Goal: Task Accomplishment & Management: Complete application form

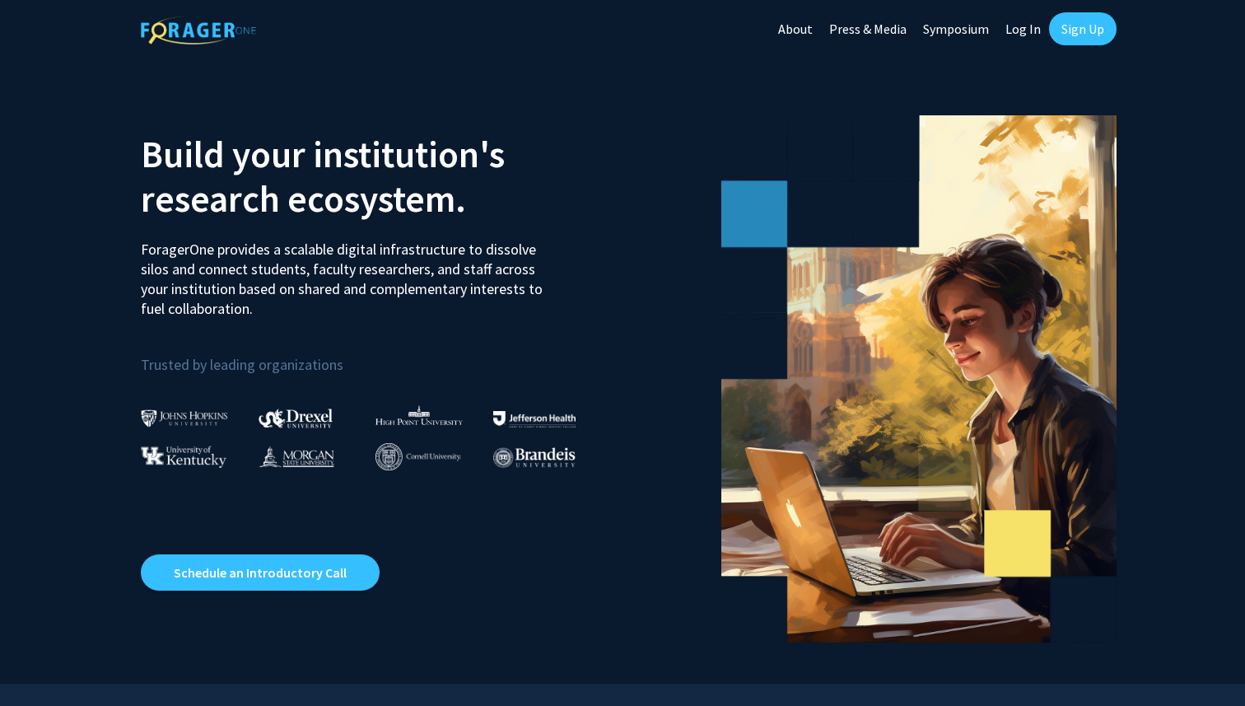
click at [1091, 23] on link "Sign Up" at bounding box center [1083, 28] width 68 height 33
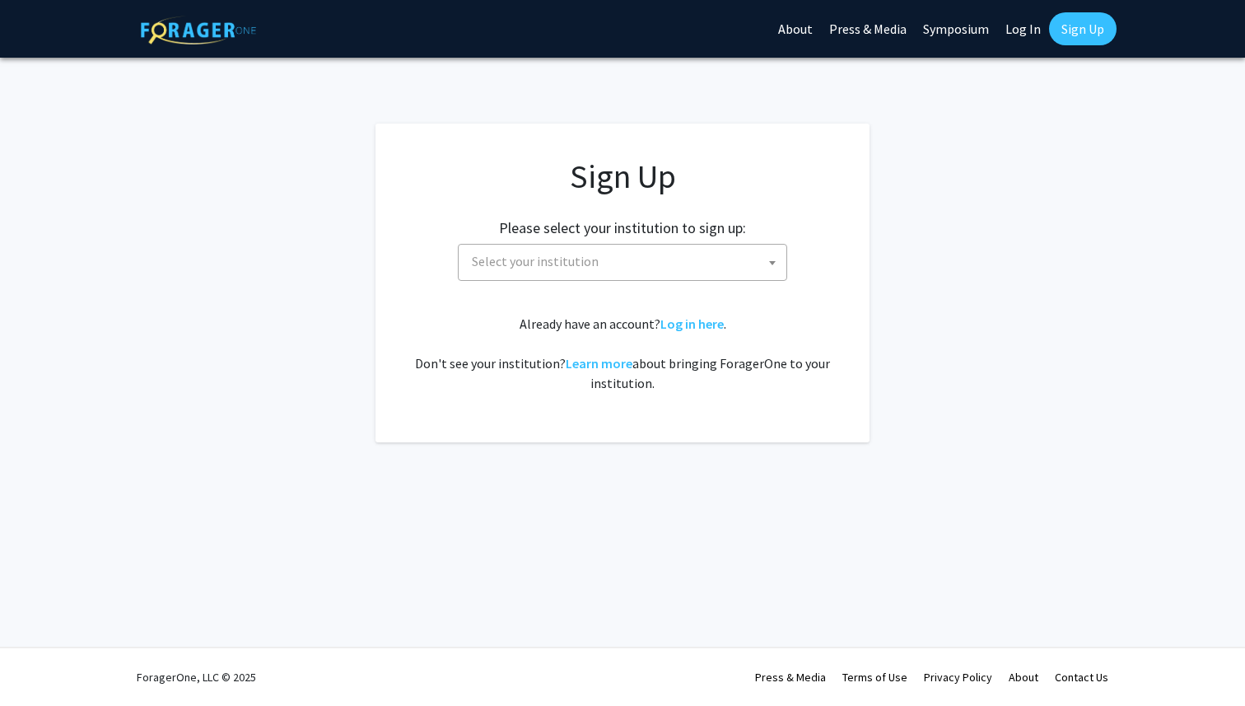
click at [664, 254] on span "Select your institution" at bounding box center [625, 262] width 321 height 34
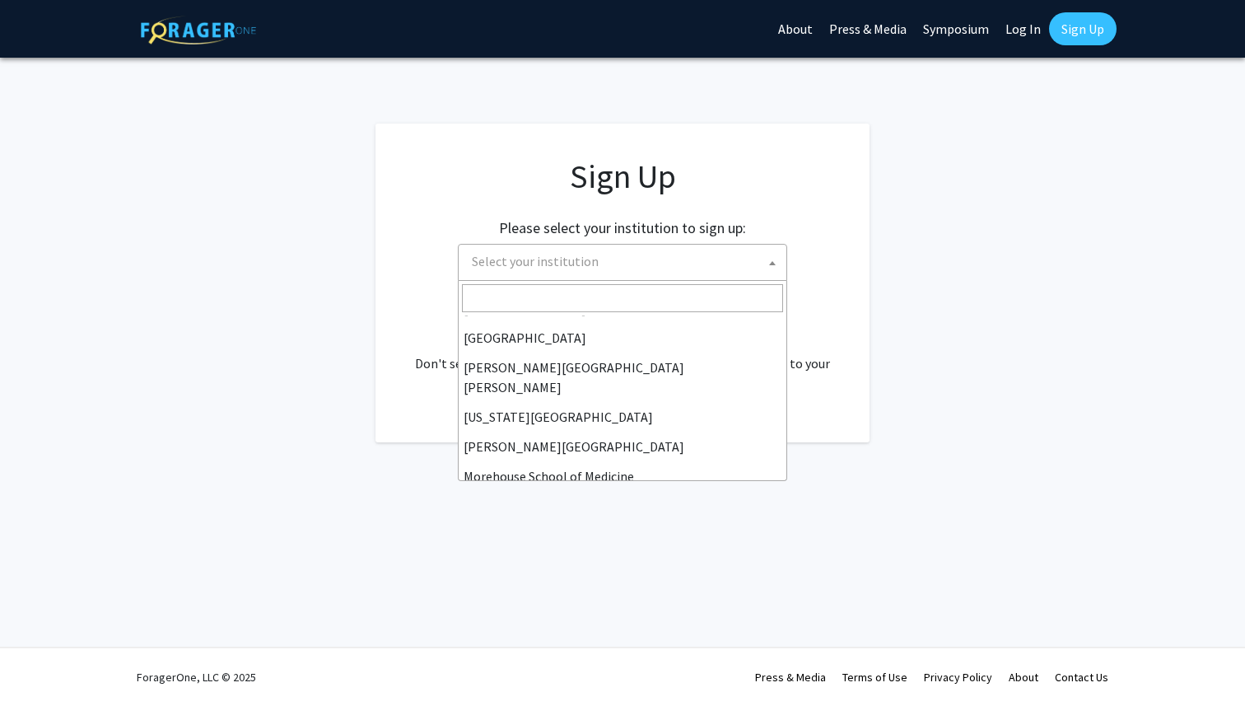
scroll to position [576, 0]
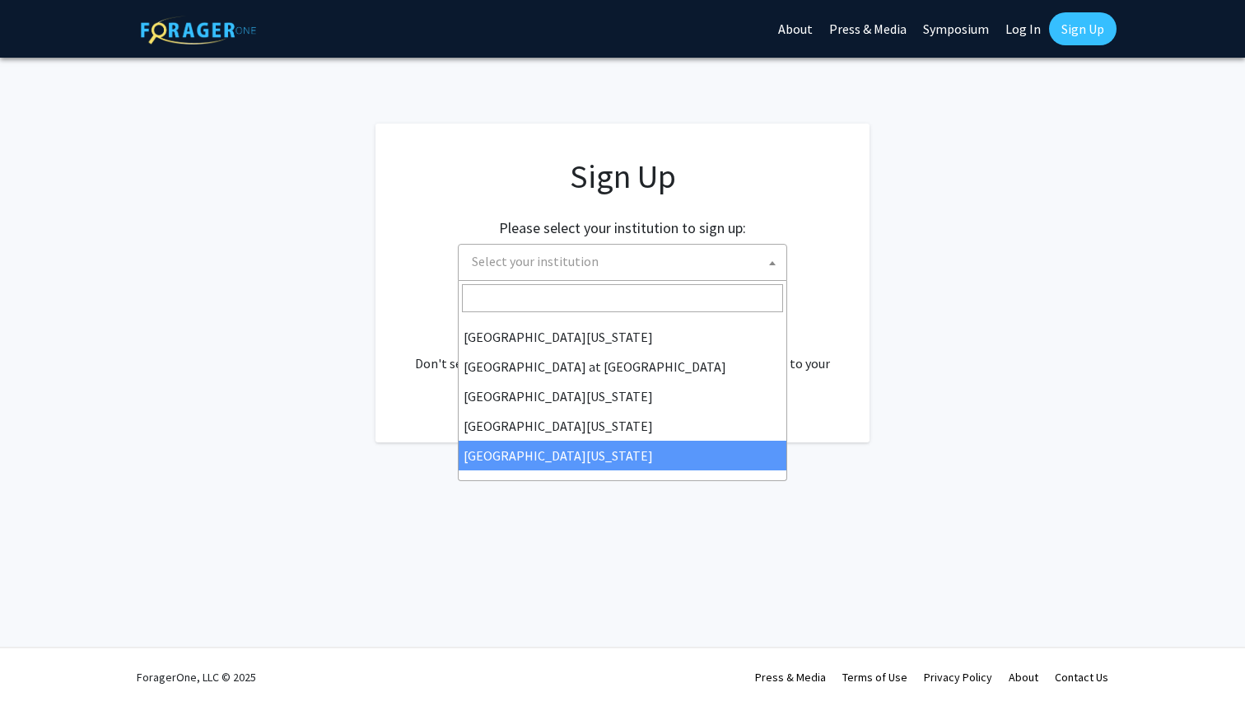
select select "33"
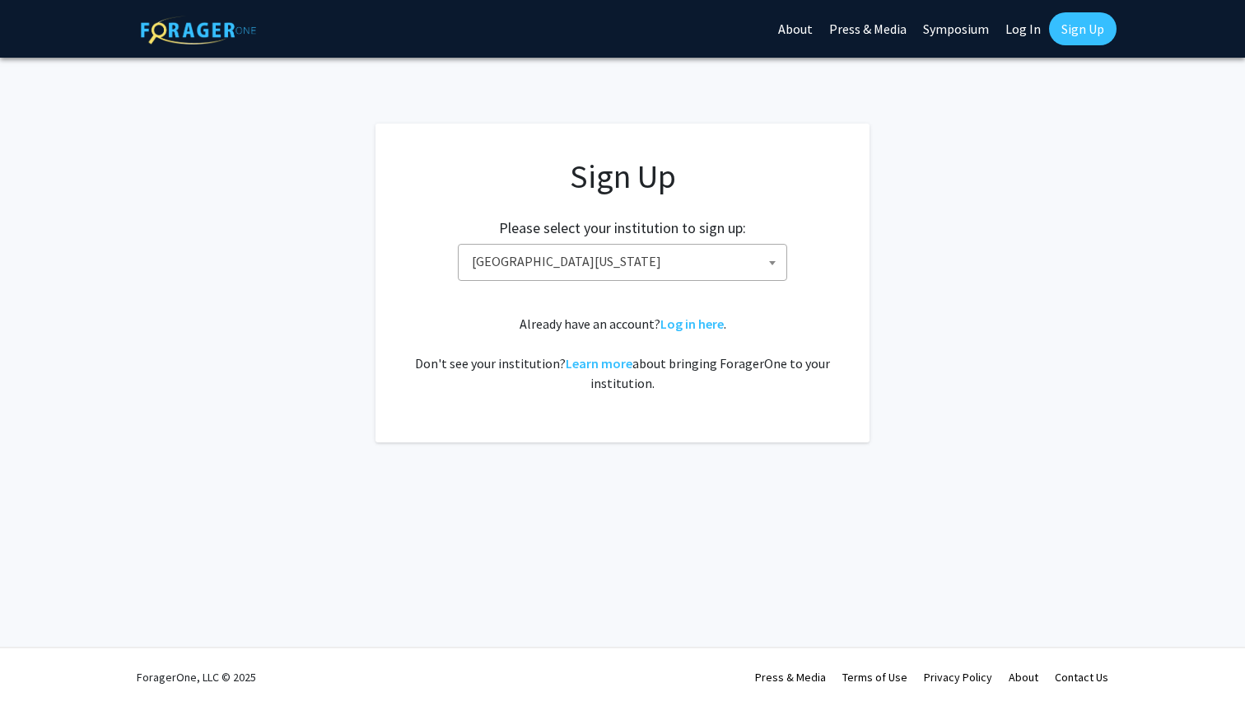
click at [662, 245] on span "University of Missouri" at bounding box center [625, 262] width 321 height 34
click at [1094, 24] on link "Sign Up" at bounding box center [1083, 28] width 68 height 33
click at [1092, 31] on link "Sign Up" at bounding box center [1083, 28] width 68 height 33
click at [1049, 12] on link "Sign Up" at bounding box center [1083, 28] width 68 height 33
click at [517, 264] on span "Select your institution" at bounding box center [535, 261] width 127 height 16
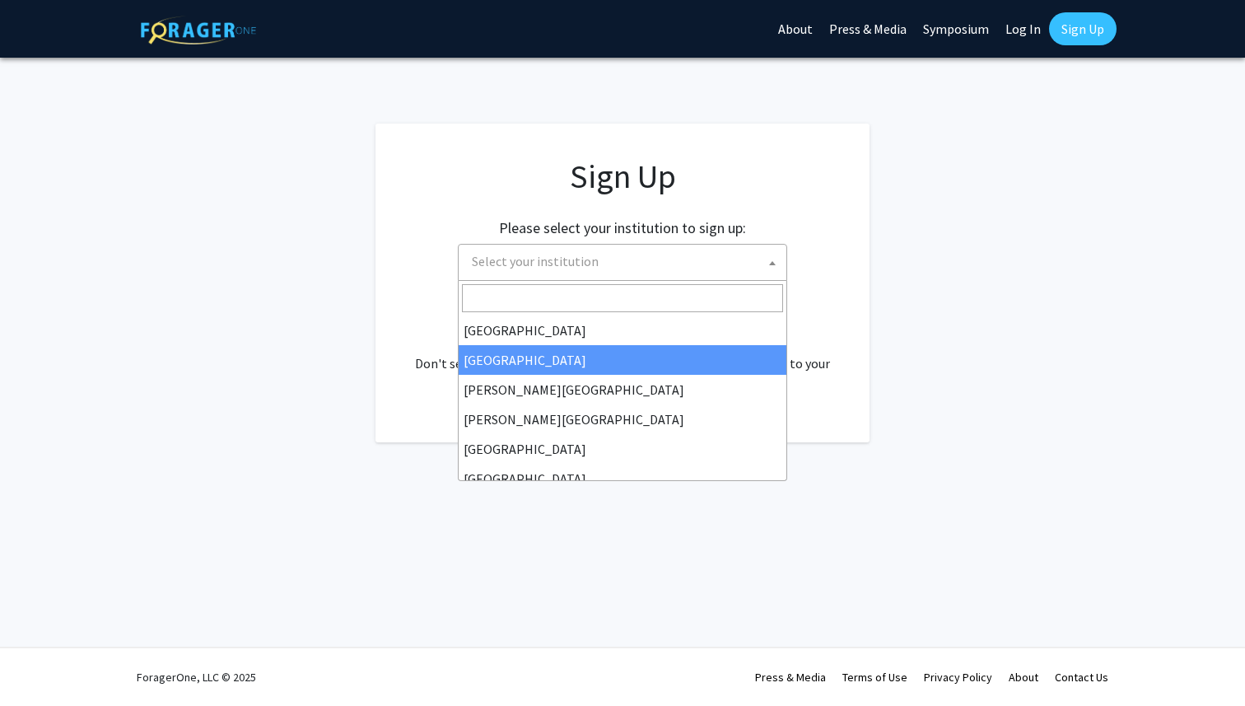
scroll to position [576, 0]
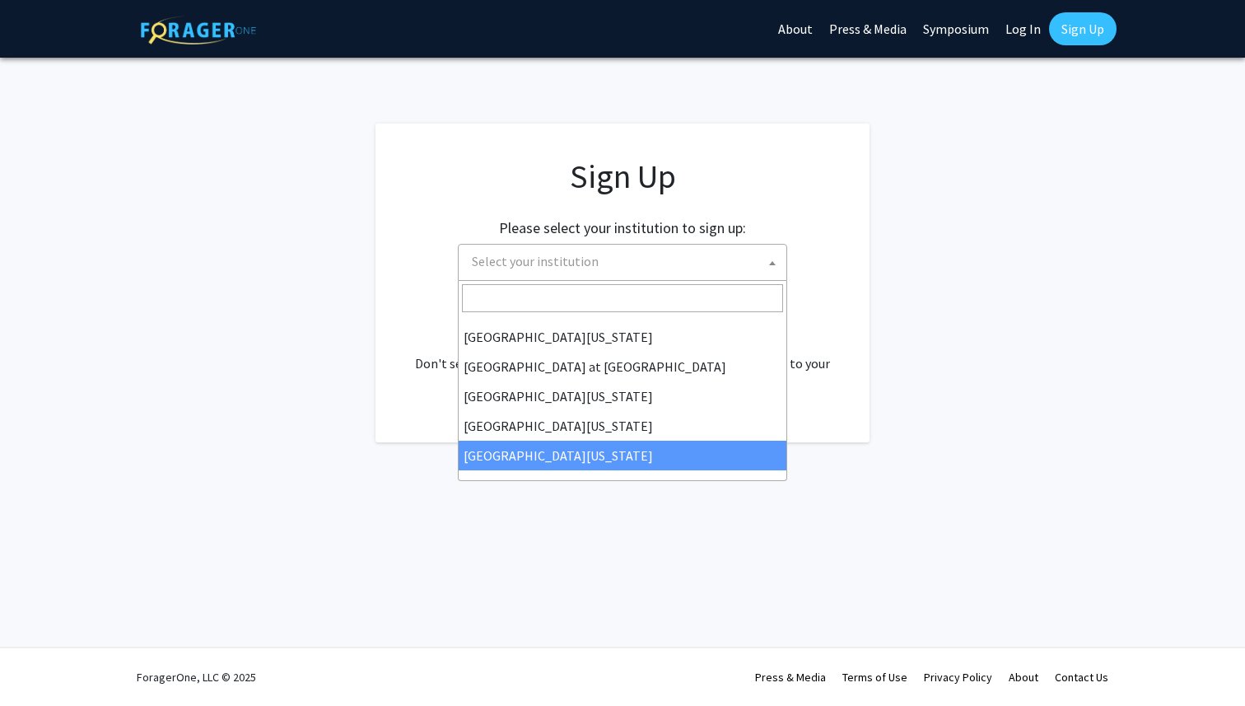
select select "33"
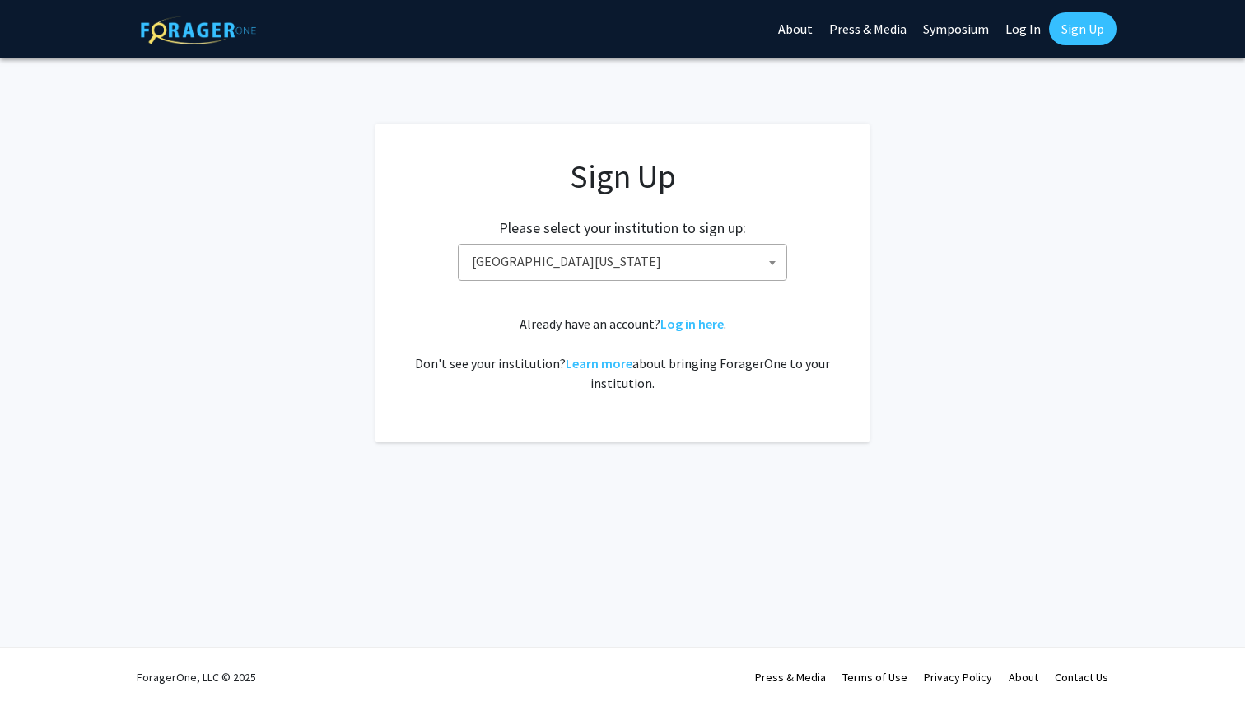
click at [703, 324] on link "Log in here" at bounding box center [691, 323] width 63 height 16
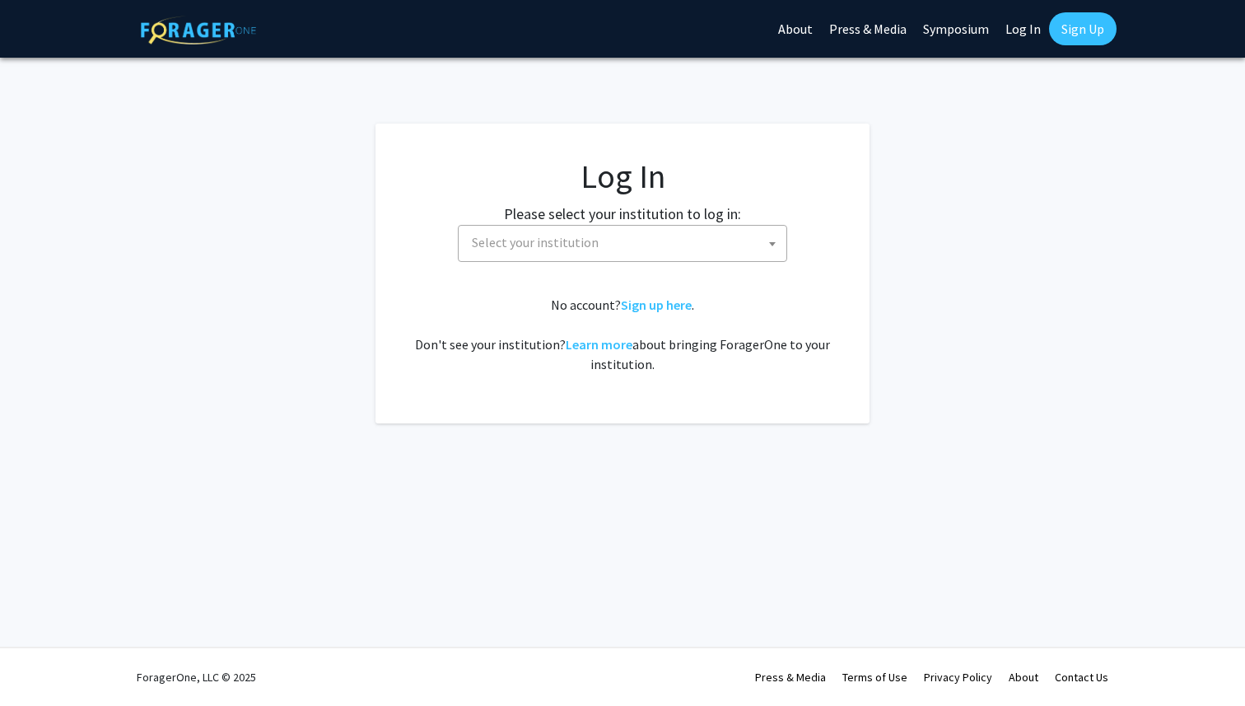
click at [641, 247] on span "Select your institution" at bounding box center [625, 243] width 321 height 34
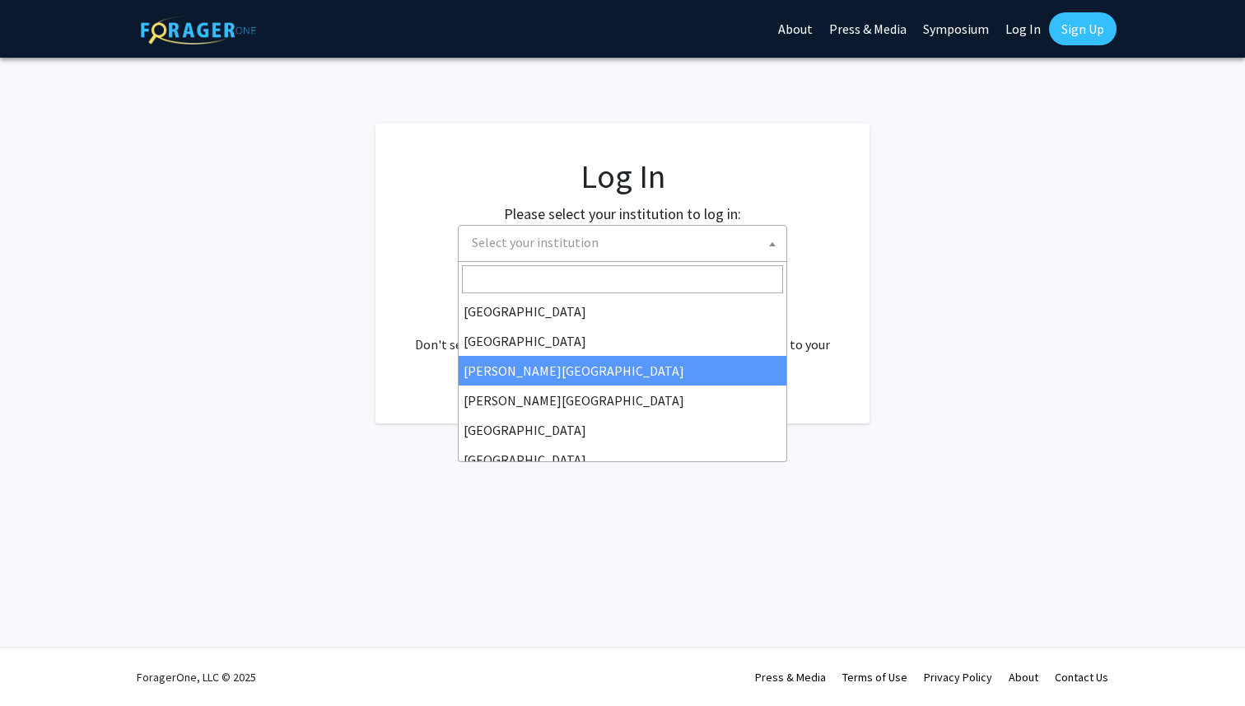
scroll to position [576, 0]
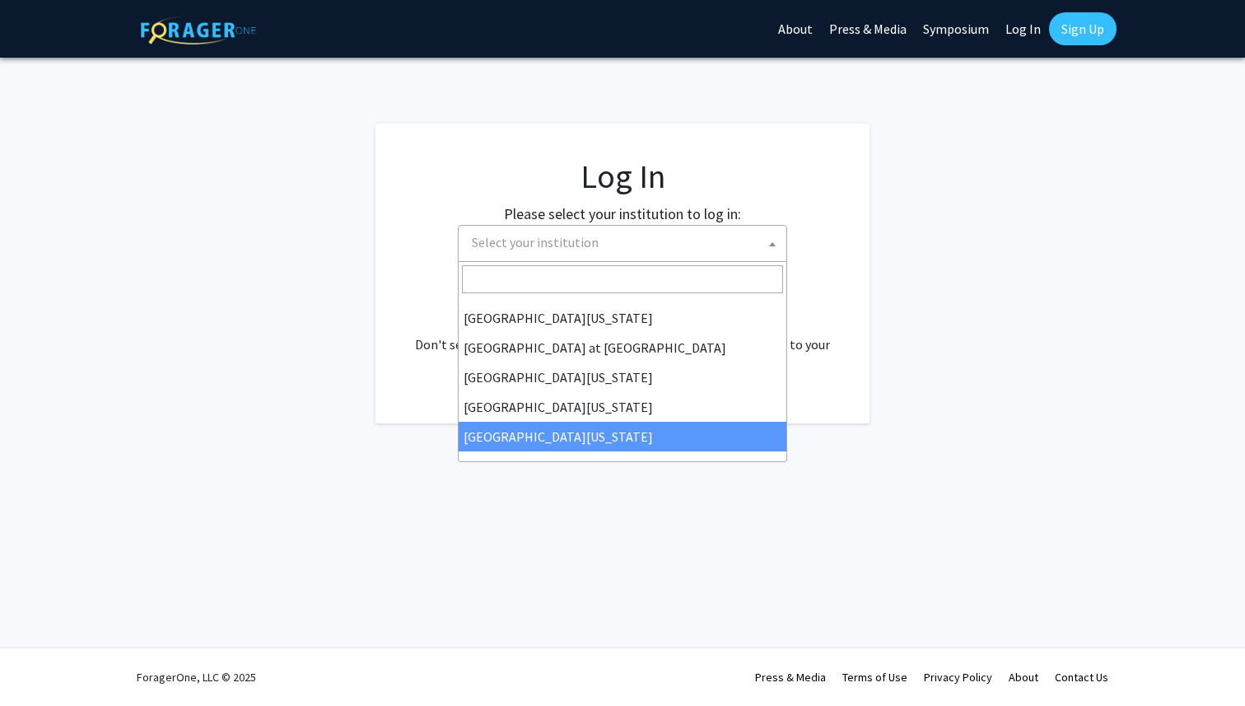
select select "33"
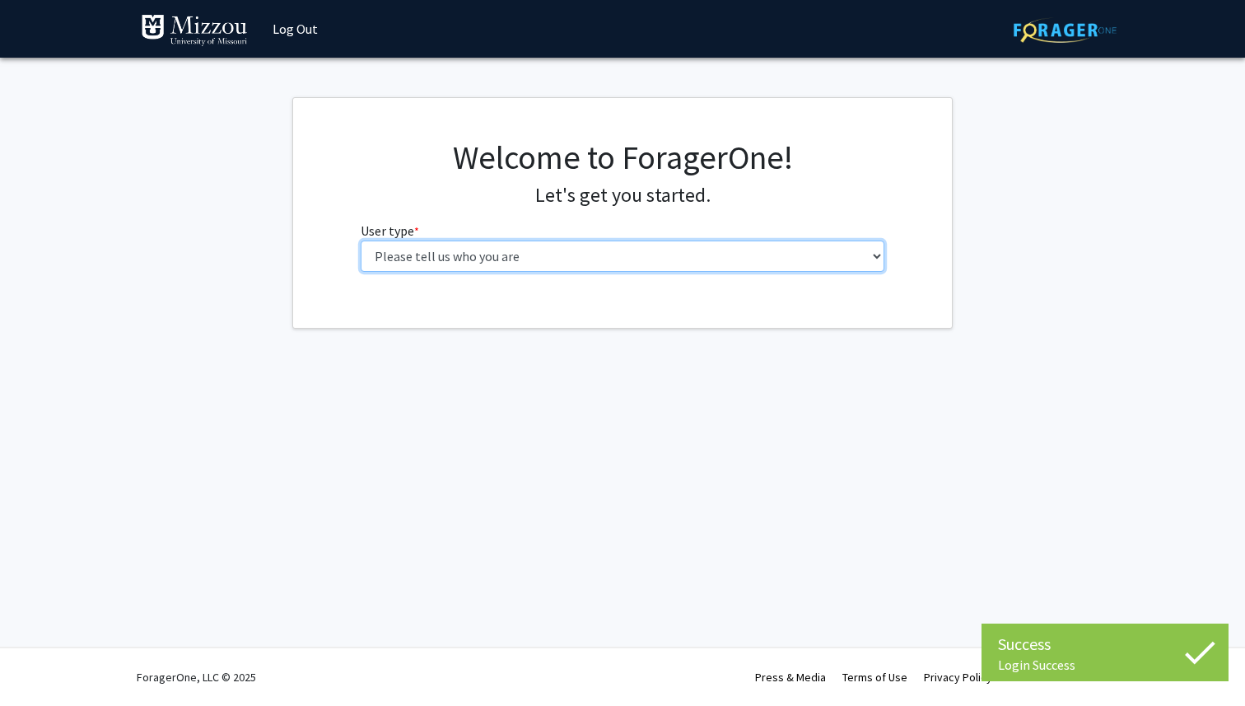
click at [758, 248] on select "Please tell us who you are Undergraduate Student Master's Student Doctoral Cand…" at bounding box center [623, 255] width 525 height 31
select select "1: undergrad"
click at [361, 240] on select "Please tell us who you are Undergraduate Student Master's Student Doctoral Cand…" at bounding box center [623, 255] width 525 height 31
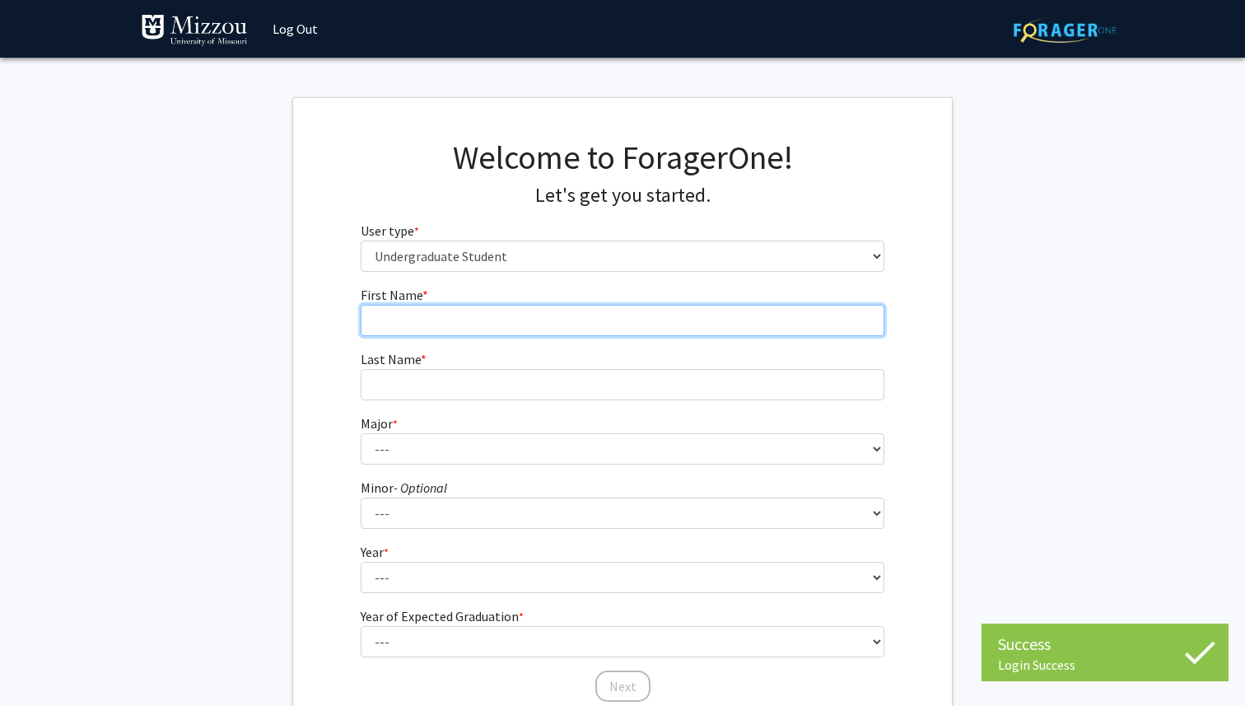
click at [757, 312] on input "First Name * required" at bounding box center [623, 320] width 525 height 31
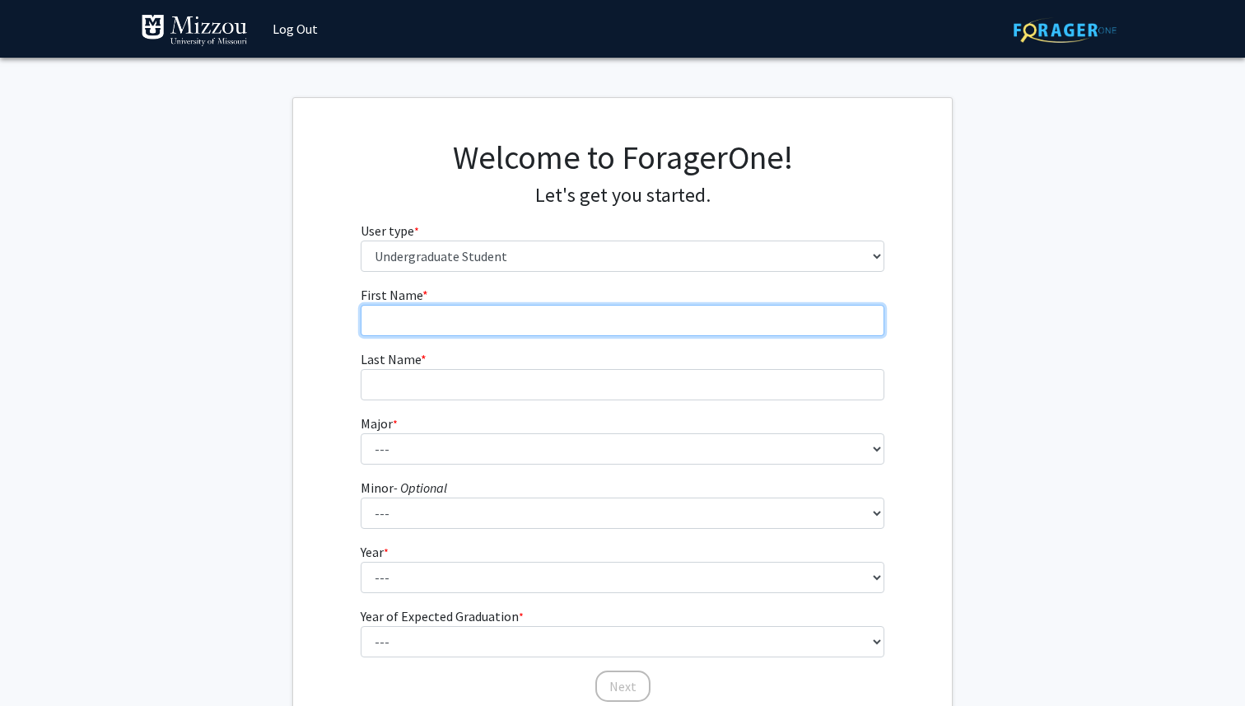
type input "Lauren"
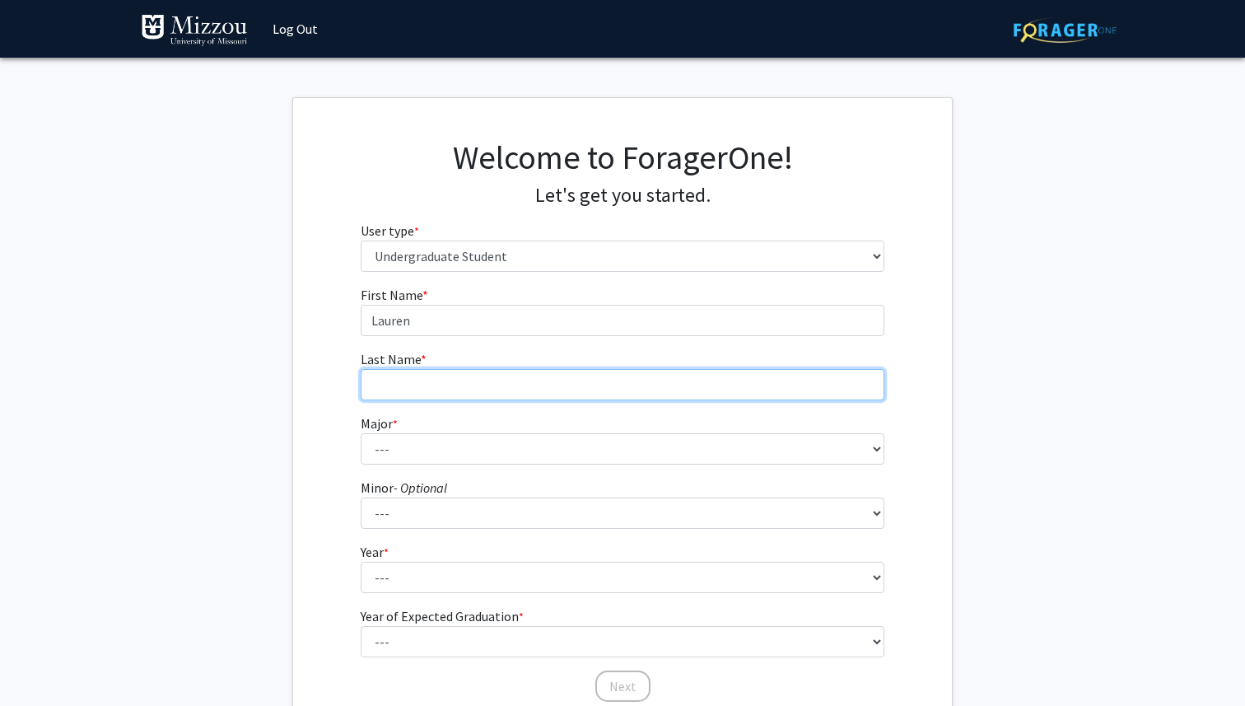
type input "Durkin"
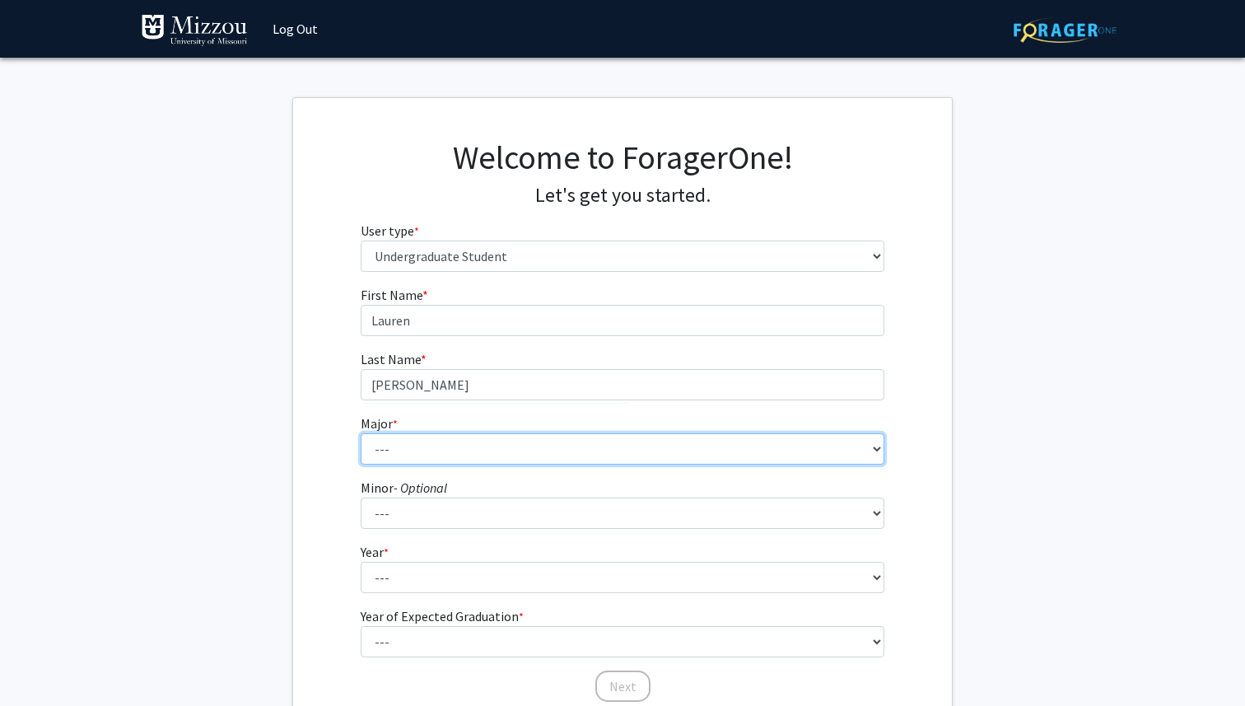
click at [526, 444] on select "--- Agribusiness Management Agricultural Education Agricultural Education: Comm…" at bounding box center [623, 448] width 525 height 31
select select "72: 2564"
click at [361, 433] on select "--- Agribusiness Management Agricultural Education Agricultural Education: Comm…" at bounding box center [623, 448] width 525 height 31
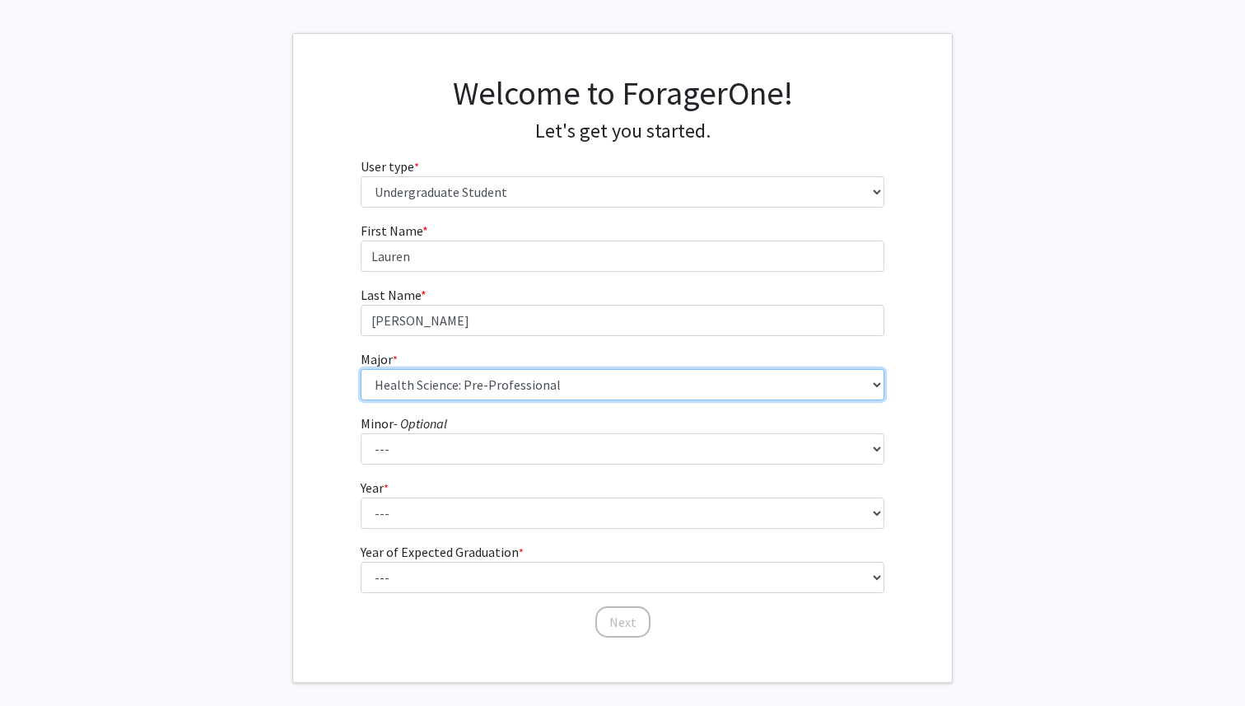
scroll to position [68, 0]
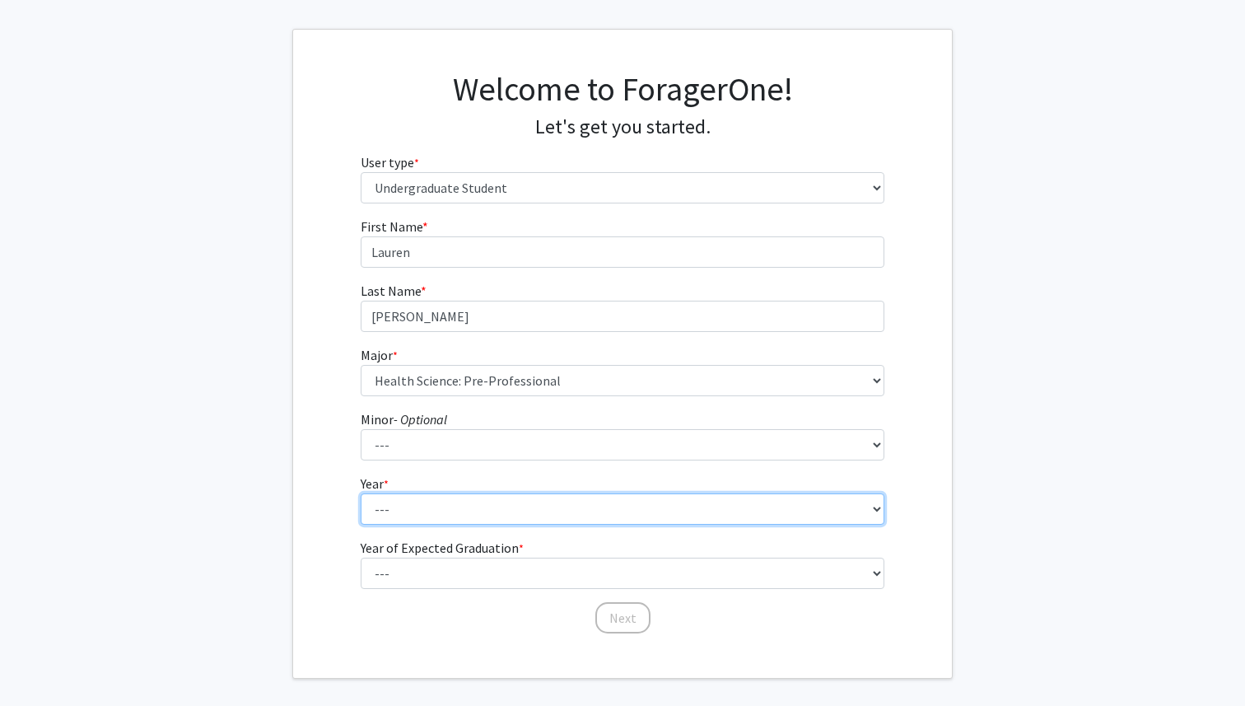
click at [585, 506] on select "--- First-year Sophomore Junior Senior Postbaccalaureate Certificate" at bounding box center [623, 508] width 525 height 31
select select "3: junior"
click at [361, 493] on select "--- First-year Sophomore Junior Senior Postbaccalaureate Certificate" at bounding box center [623, 508] width 525 height 31
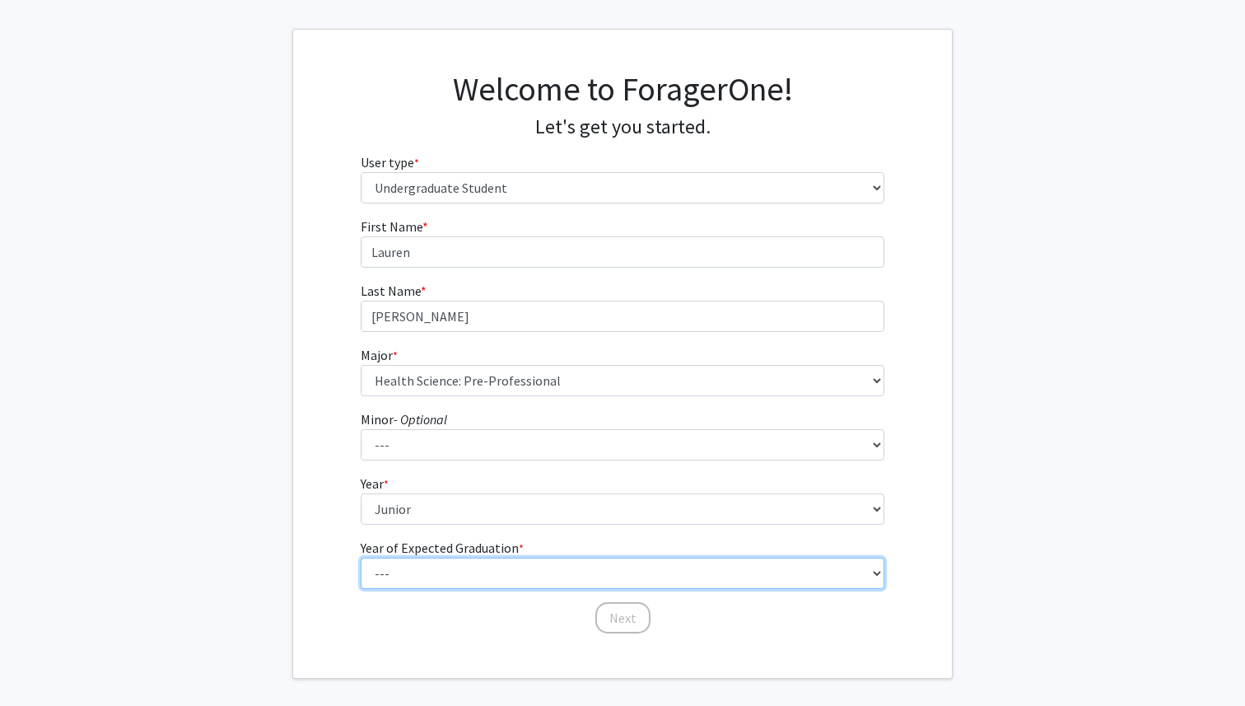
click at [583, 570] on select "--- 2025 2026 2027 2028 2029 2030 2031 2032 2033 2034" at bounding box center [623, 572] width 525 height 31
select select "3: 2027"
click at [361, 557] on select "--- 2025 2026 2027 2028 2029 2030 2031 2032 2033 2034" at bounding box center [623, 572] width 525 height 31
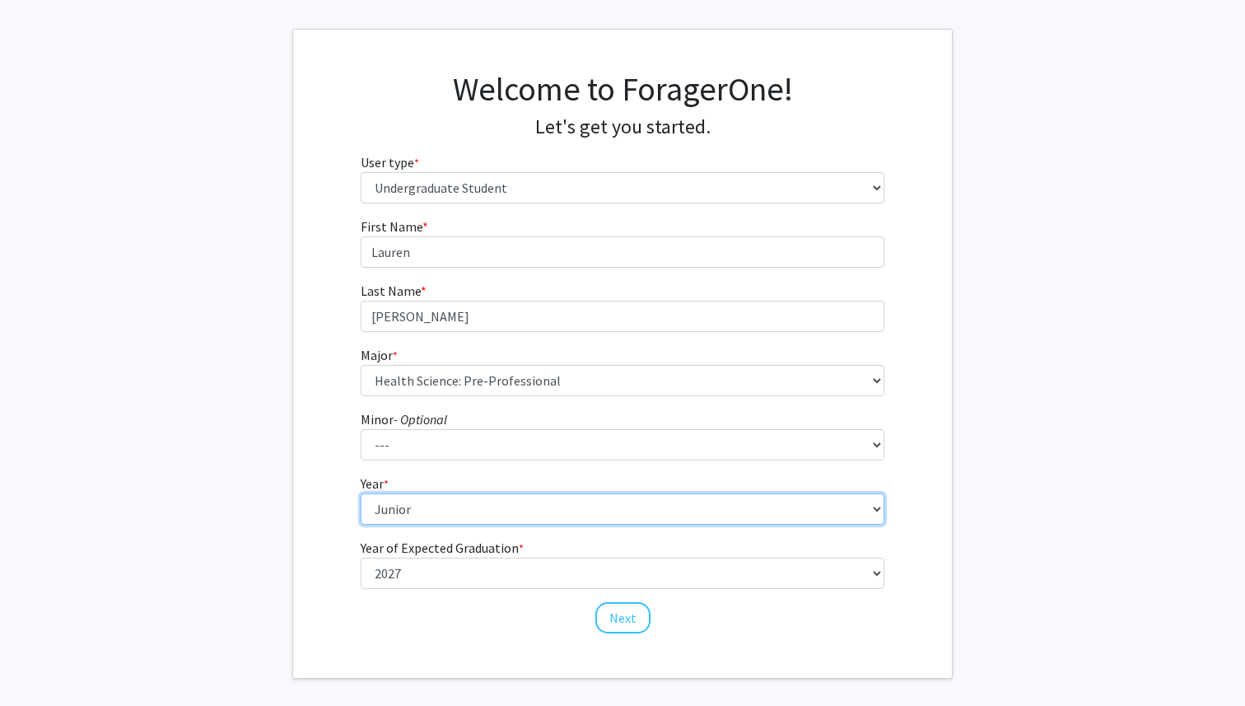
click at [595, 504] on select "--- First-year Sophomore Junior Senior Postbaccalaureate Certificate" at bounding box center [623, 508] width 525 height 31
select select "2: sophomore"
click at [361, 493] on select "--- First-year Sophomore Junior Senior Postbaccalaureate Certificate" at bounding box center [623, 508] width 525 height 31
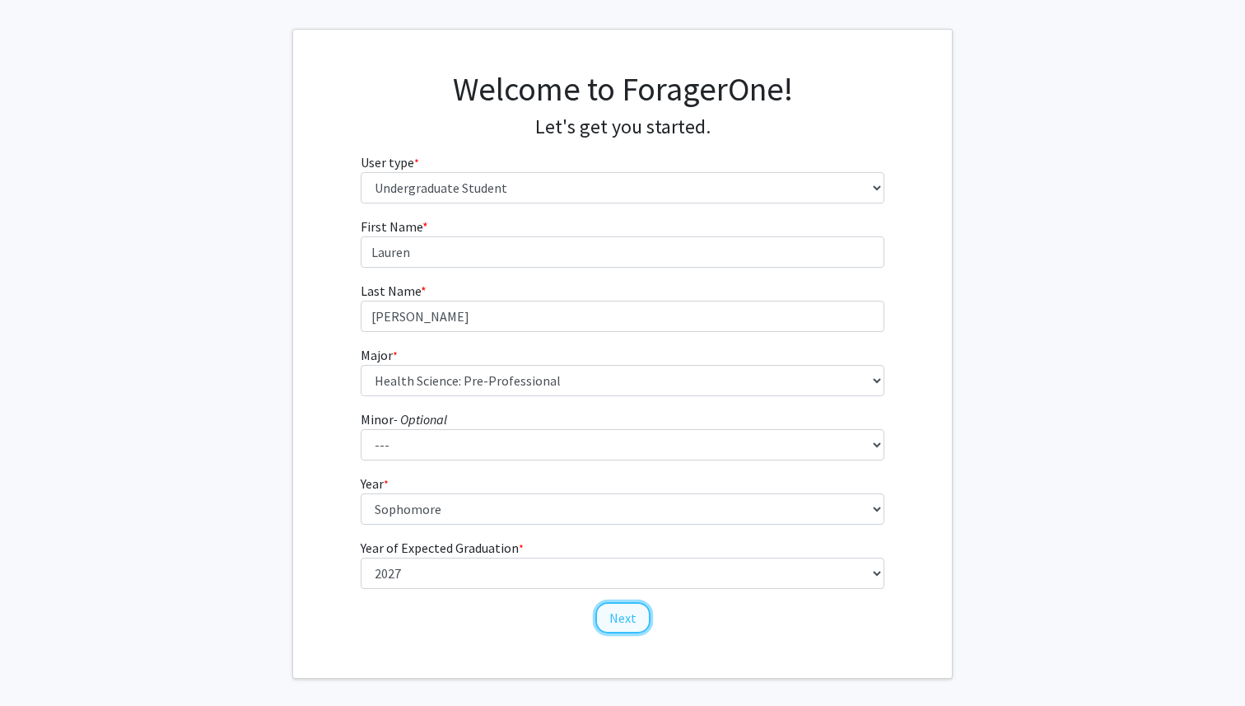
click at [612, 614] on button "Next" at bounding box center [622, 617] width 55 height 31
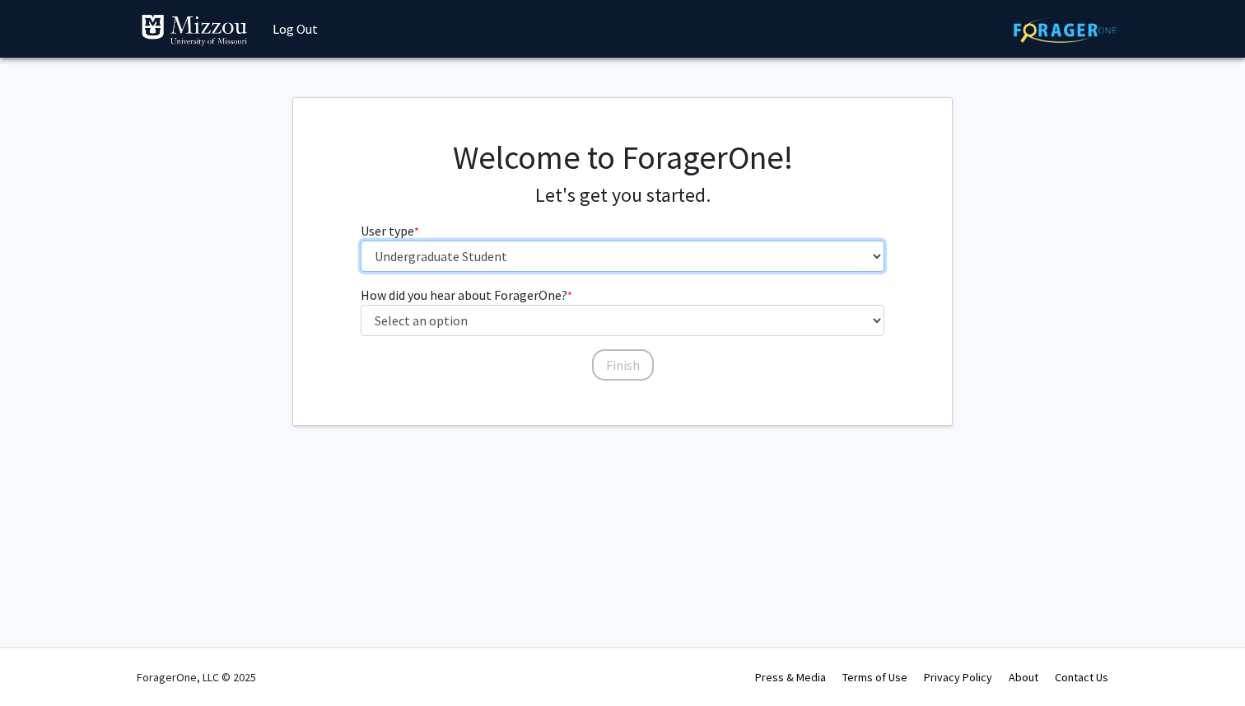
click at [637, 255] on select "Please tell us who you are Undergraduate Student Master's Student Doctoral Cand…" at bounding box center [623, 255] width 525 height 31
click at [361, 240] on select "Please tell us who you are Undergraduate Student Master's Student Doctoral Cand…" at bounding box center [623, 255] width 525 height 31
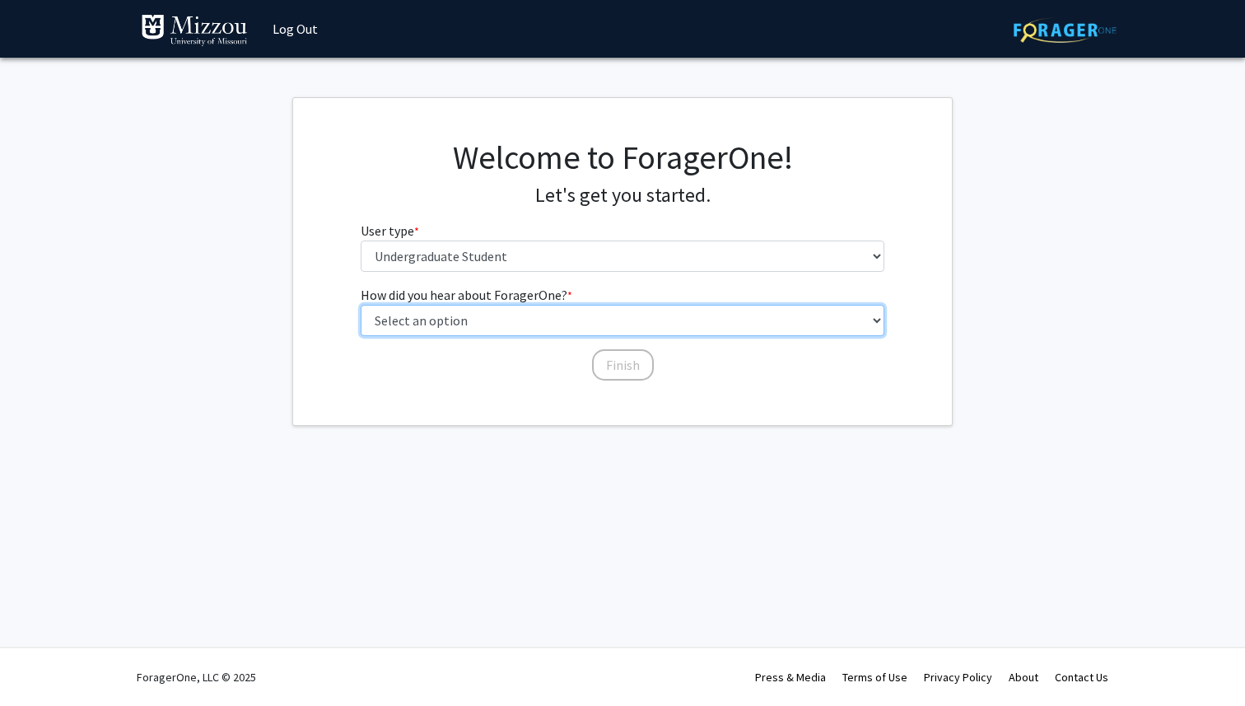
click at [617, 325] on select "Select an option Peer/student recommendation Faculty/staff recommendation Unive…" at bounding box center [623, 320] width 525 height 31
select select "2: faculty_recommendation"
click at [361, 305] on select "Select an option Peer/student recommendation Faculty/staff recommendation Unive…" at bounding box center [623, 320] width 525 height 31
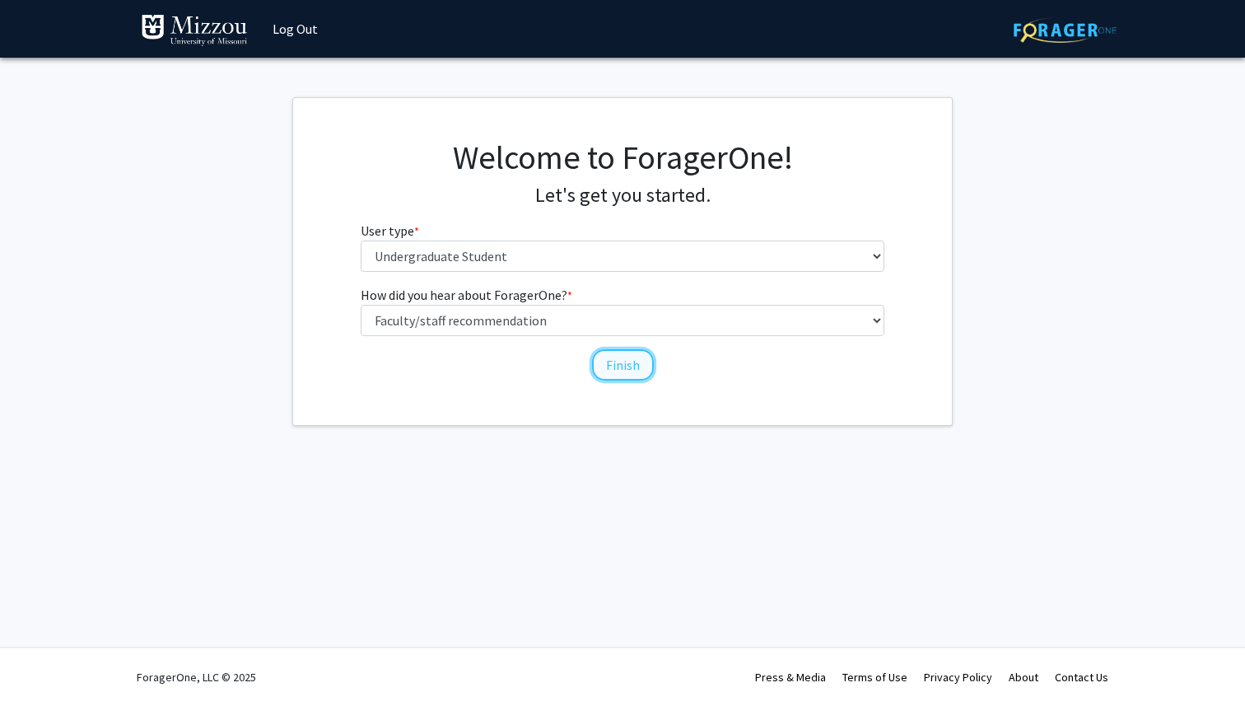
click at [635, 369] on button "Finish" at bounding box center [623, 364] width 62 height 31
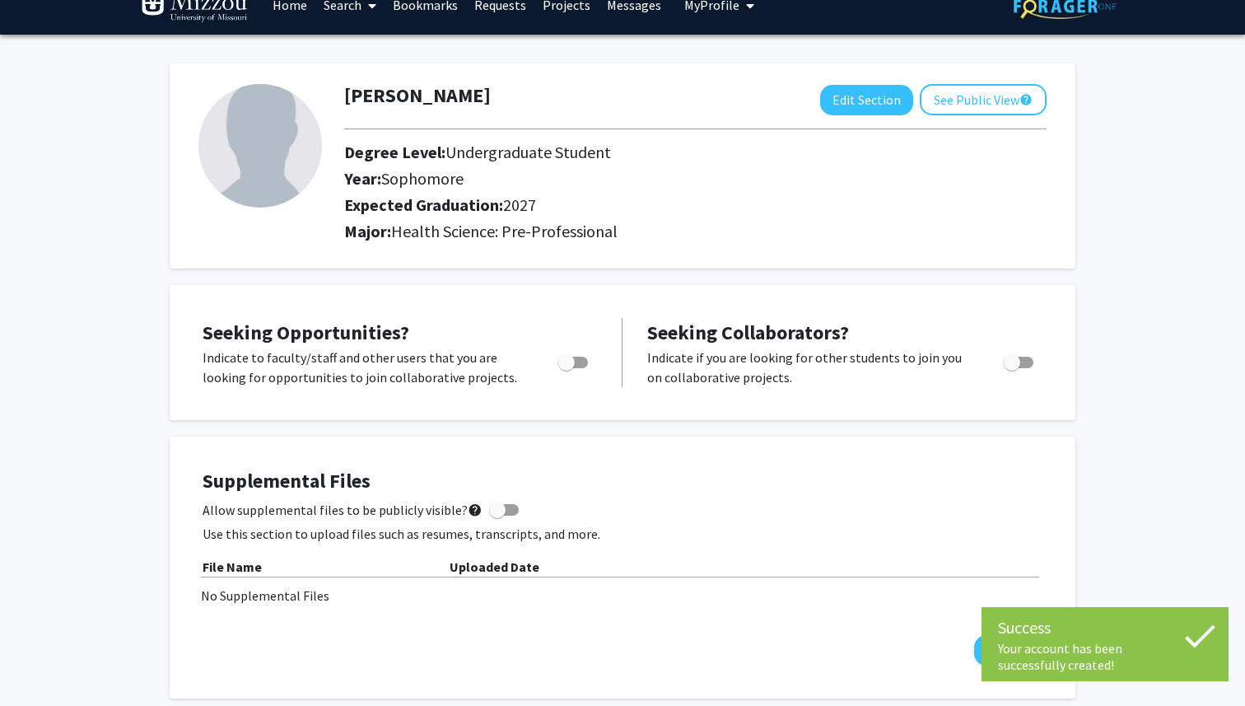
scroll to position [37, 0]
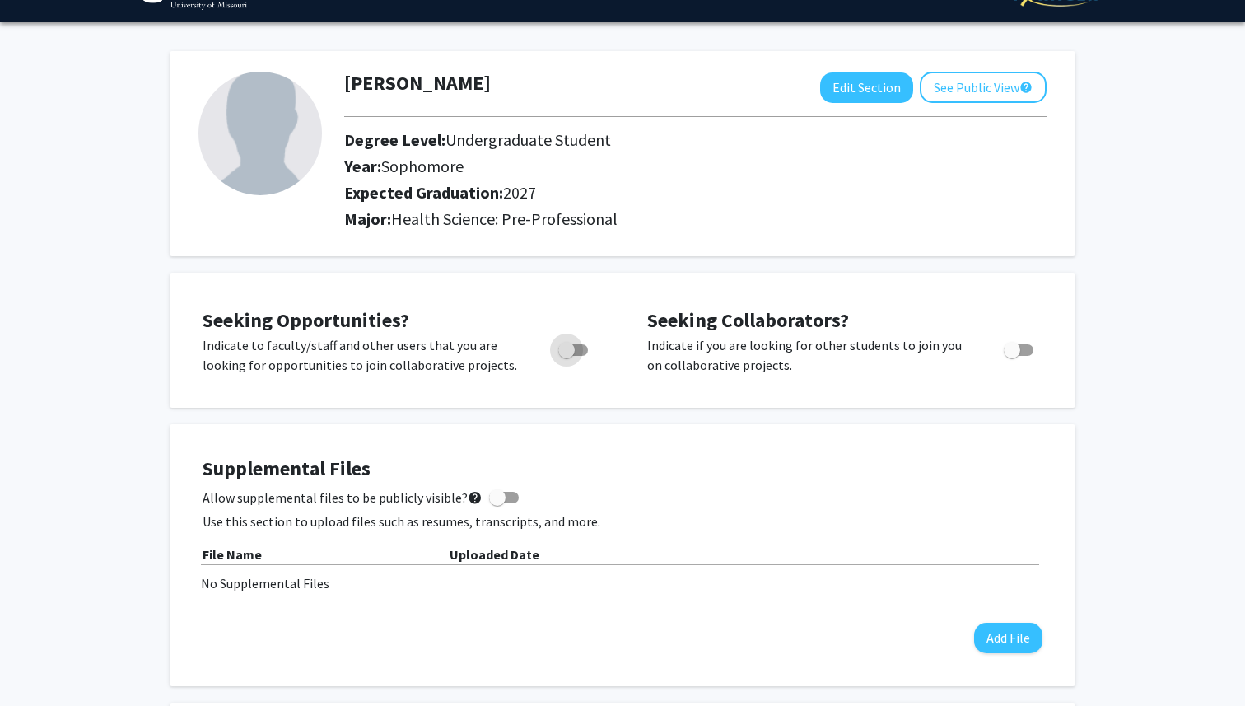
click at [572, 343] on span "Toggle" at bounding box center [566, 350] width 16 height 16
click at [567, 356] on input "Are you actively seeking opportunities?" at bounding box center [566, 356] width 1 height 1
checkbox input "true"
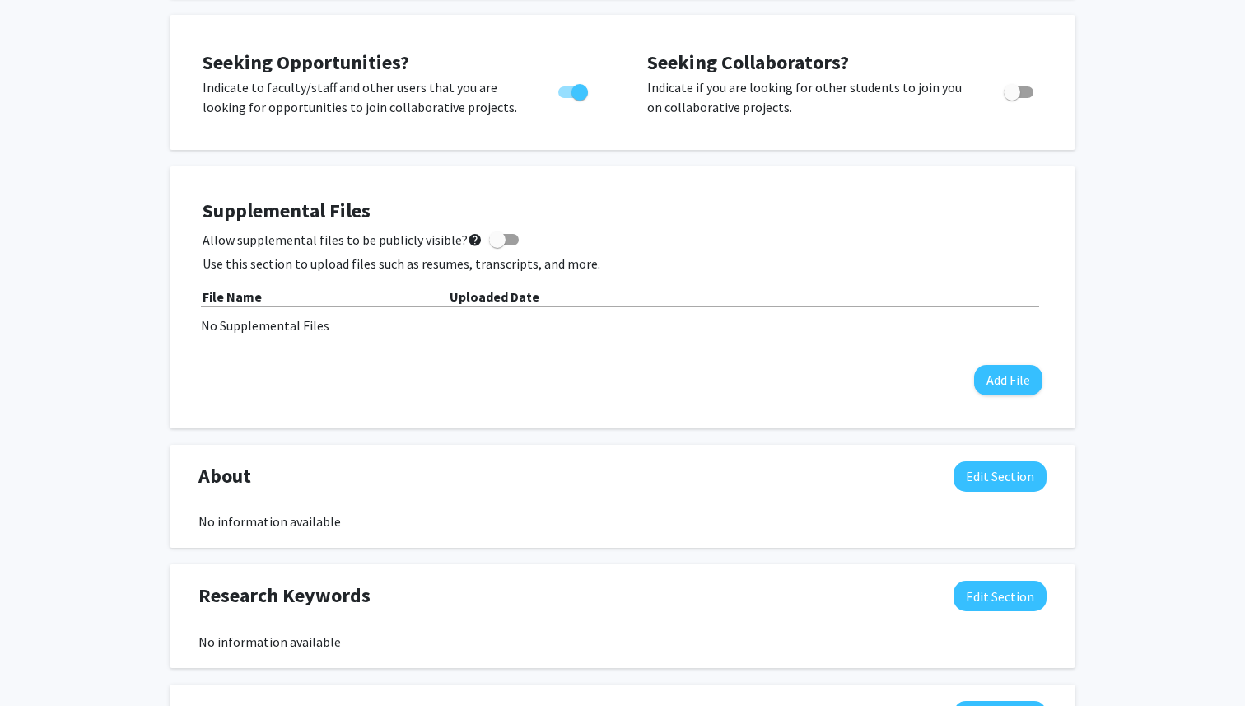
scroll to position [296, 0]
click at [492, 239] on span at bounding box center [497, 239] width 16 height 16
click at [497, 245] on input "Allow supplemental files to be publicly visible? help" at bounding box center [497, 245] width 1 height 1
checkbox input "true"
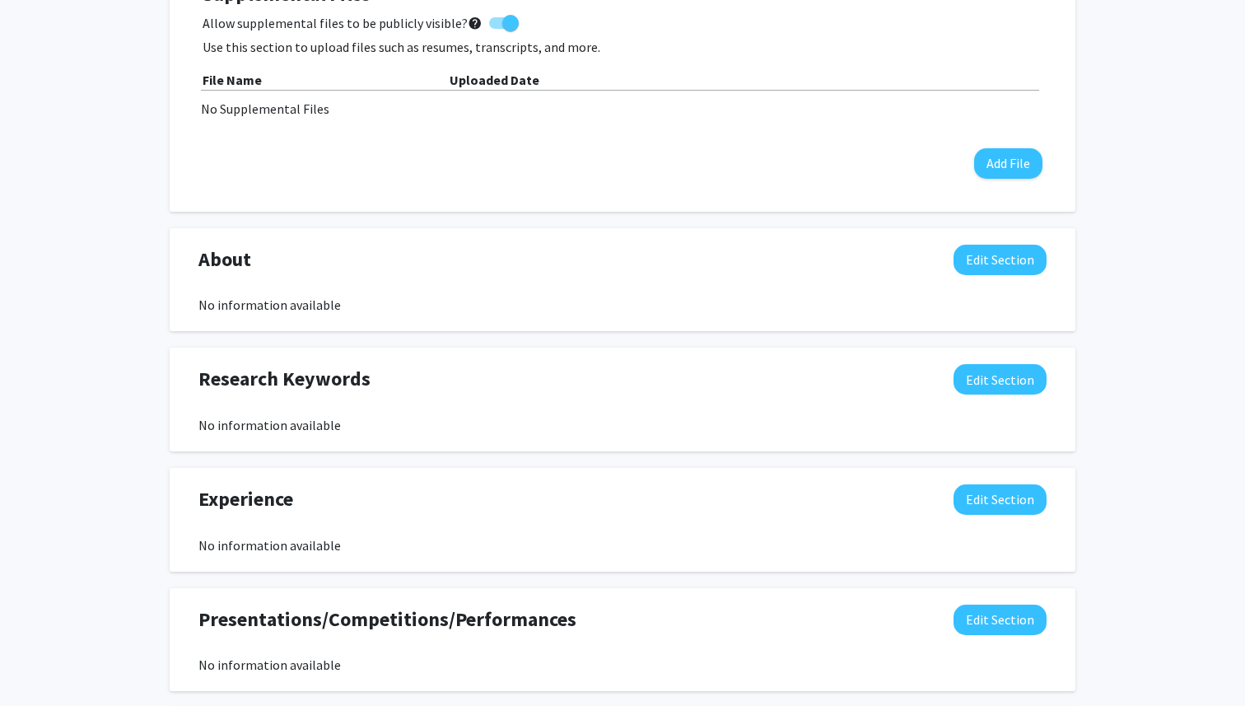
scroll to position [513, 0]
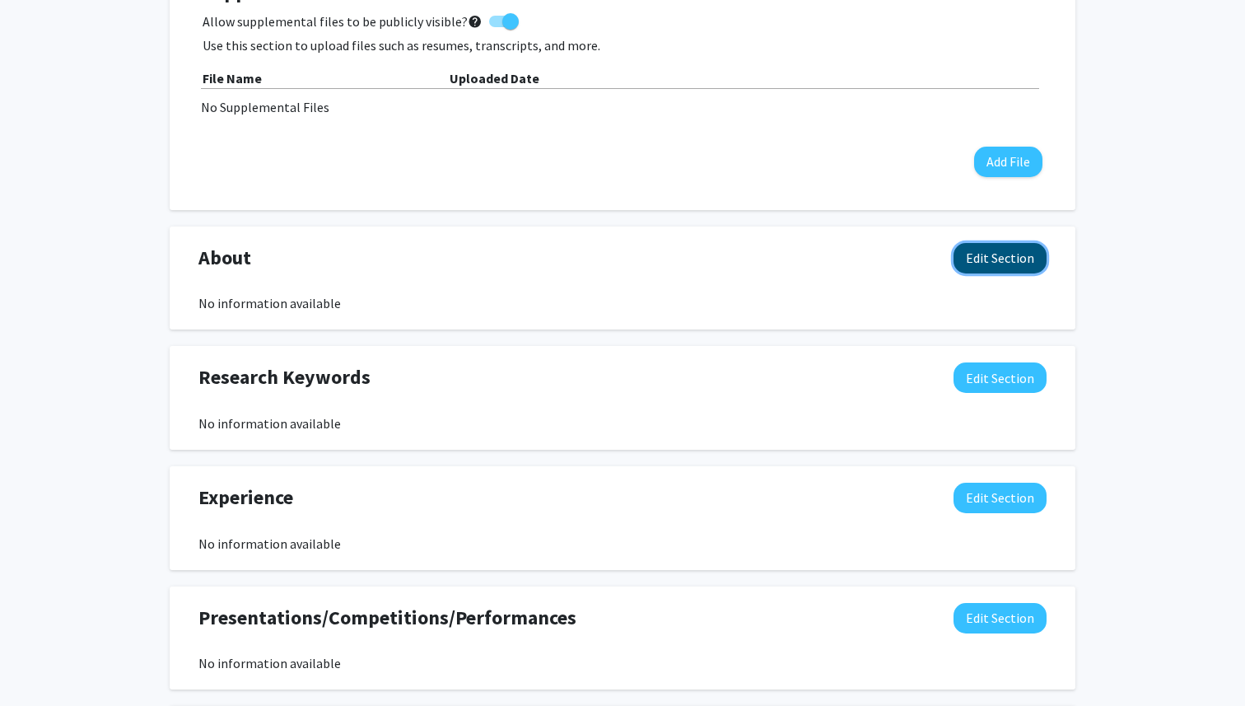
click at [985, 258] on button "Edit Section" at bounding box center [1000, 258] width 93 height 30
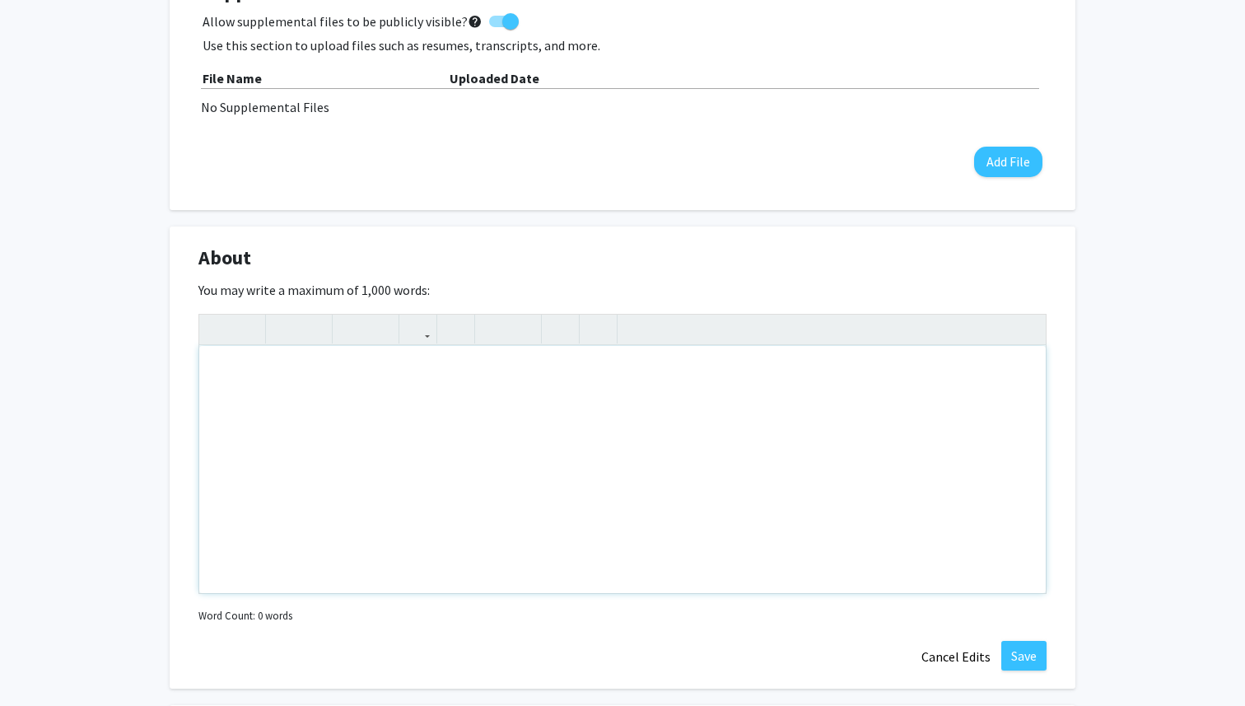
click at [697, 479] on div "Note to users with screen readers: Please deactivate our accessibility plugin f…" at bounding box center [622, 469] width 847 height 247
click at [475, 374] on div "I am an undergraduate student looking to participe in research studies." at bounding box center [622, 469] width 847 height 247
click at [463, 379] on div "I am an undergraduate student looking to participe in research studies." at bounding box center [622, 469] width 847 height 247
click at [483, 374] on div "I am an undergraduate student looking to participe in research studies." at bounding box center [622, 469] width 847 height 247
drag, startPoint x: 492, startPoint y: 374, endPoint x: 469, endPoint y: 376, distance: 23.9
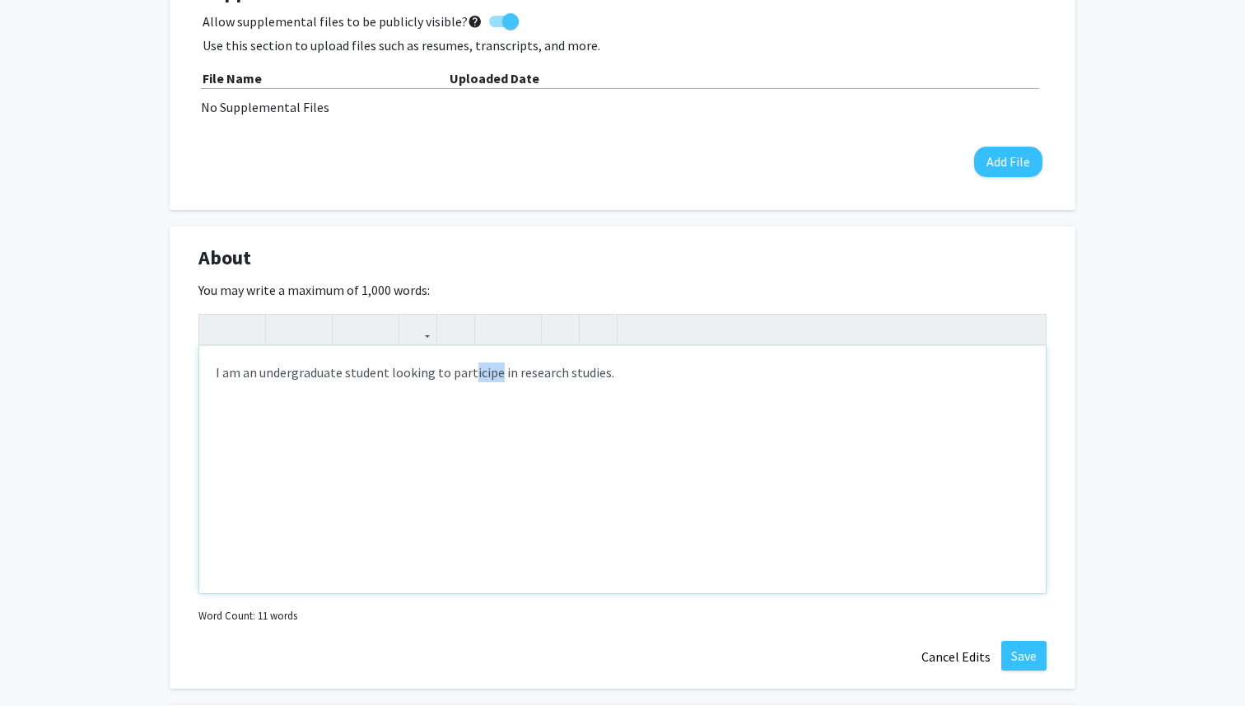
click at [469, 376] on div "I am an undergraduate student looking to participe in research studies." at bounding box center [622, 469] width 847 height 247
click at [649, 373] on div "I am an undergraduate student looking to participate in research studies." at bounding box center [622, 469] width 847 height 247
click at [448, 403] on div "I am an undergraduate student looking to participate in research studies. I am …" at bounding box center [622, 469] width 847 height 247
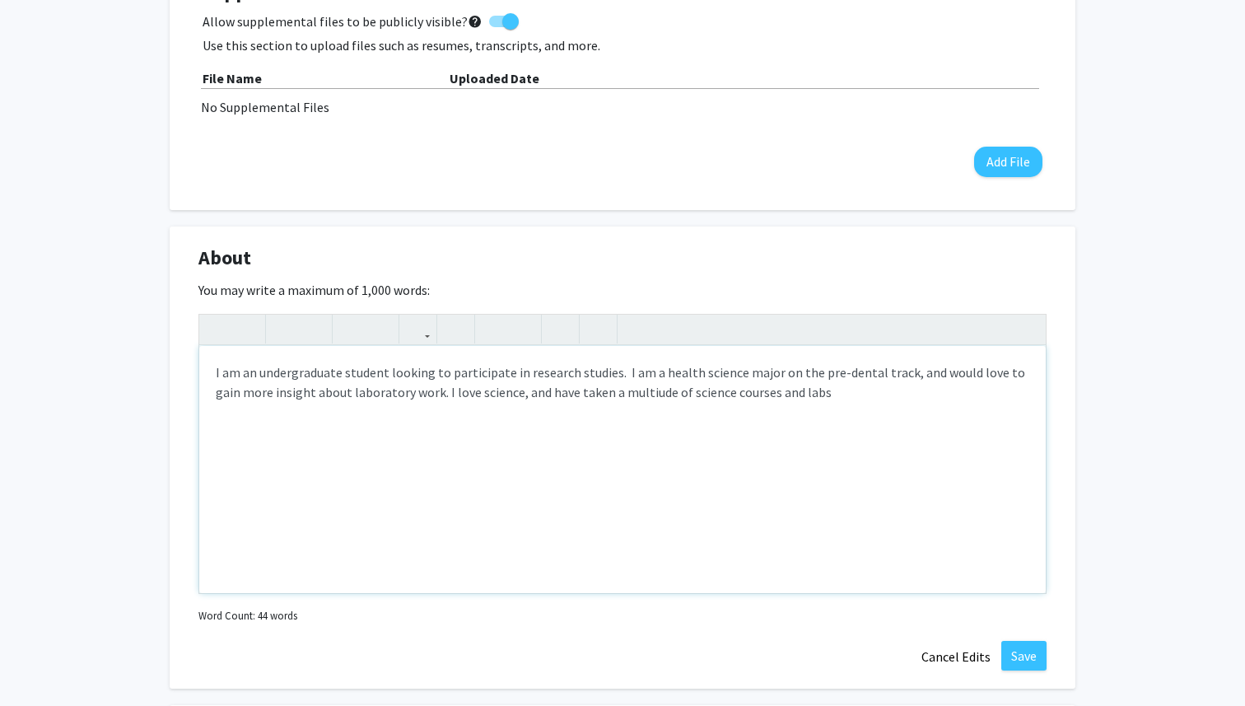
click at [627, 391] on div "I am an undergraduate student looking to participate in research studies. I am …" at bounding box center [622, 469] width 847 height 247
click at [832, 394] on div "I am an undergraduate student looking to participate in research studies. I am …" at bounding box center [622, 469] width 847 height 247
type textarea "I am an undergraduate student looking to participate in research studies.&nbsp;…"
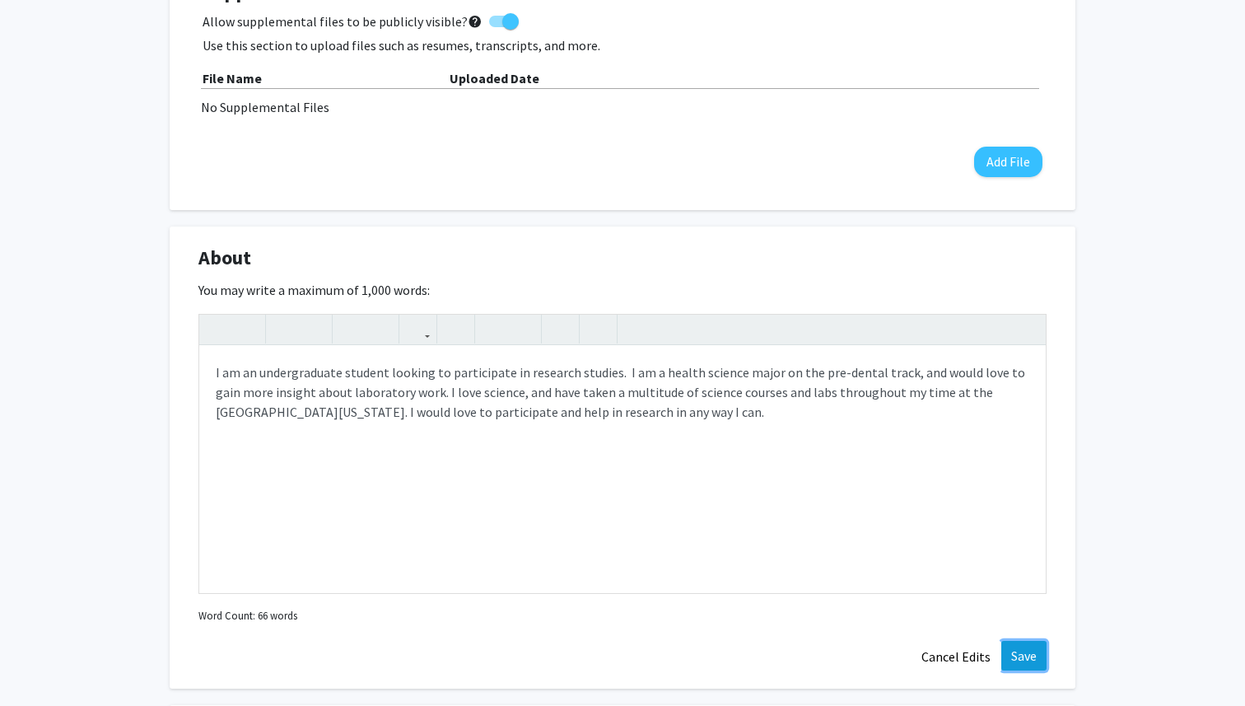
click at [1025, 649] on button "Save" at bounding box center [1023, 656] width 45 height 30
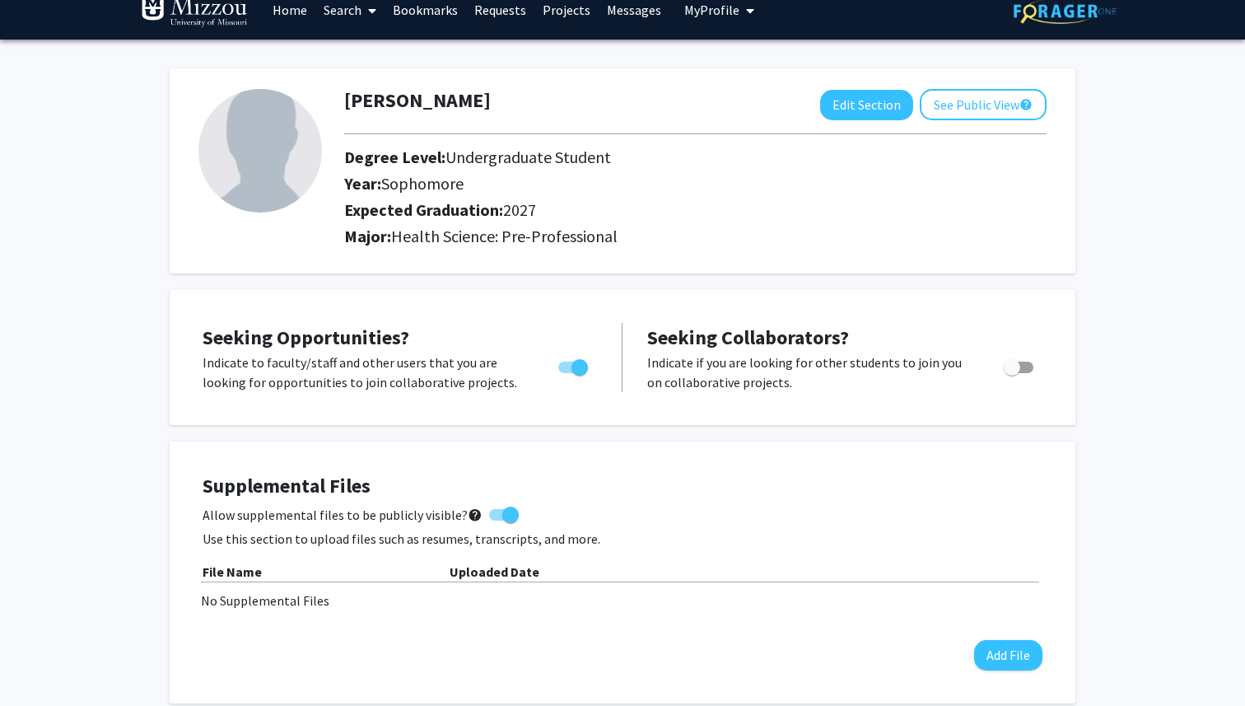
scroll to position [0, 0]
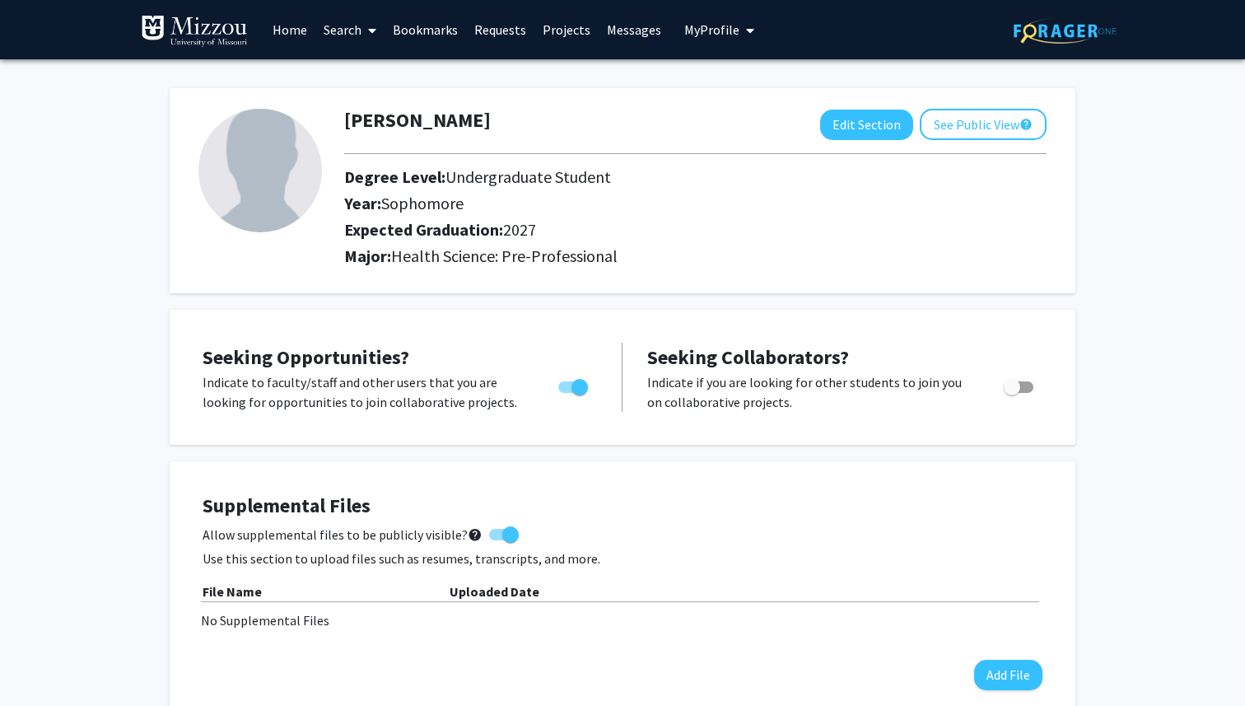
click at [567, 30] on link "Projects" at bounding box center [566, 30] width 64 height 58
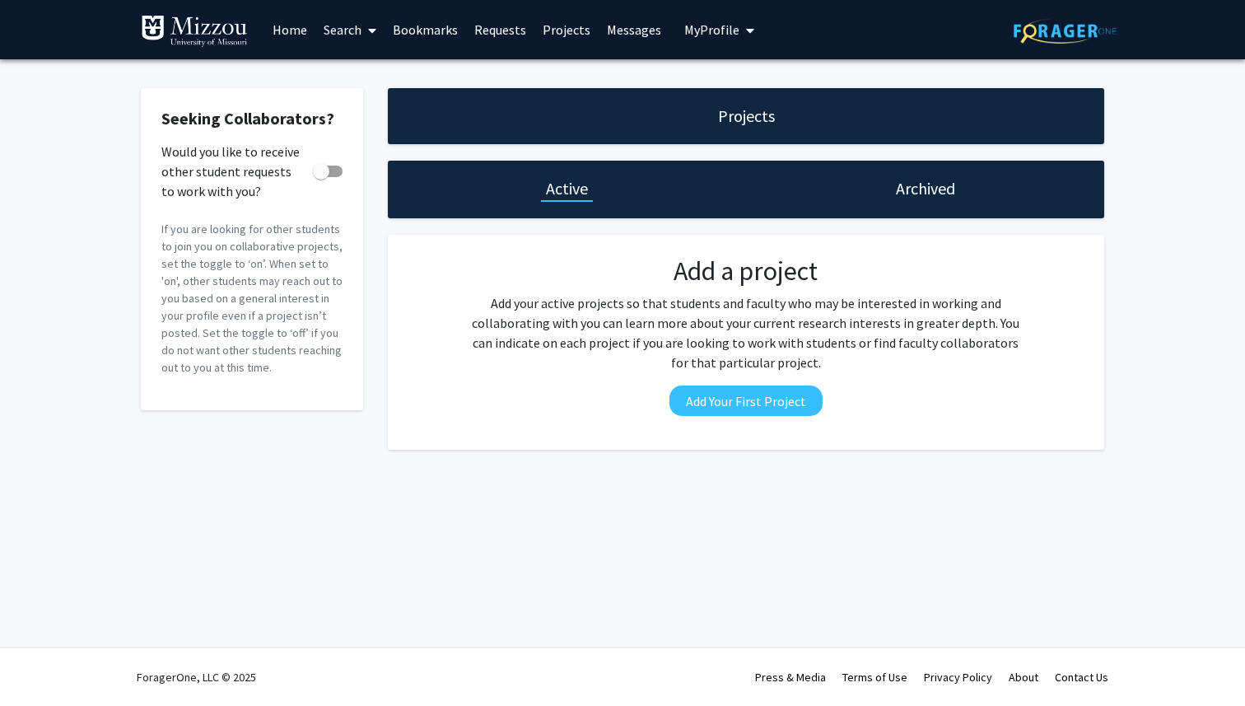
click at [505, 29] on link "Requests" at bounding box center [500, 30] width 68 height 58
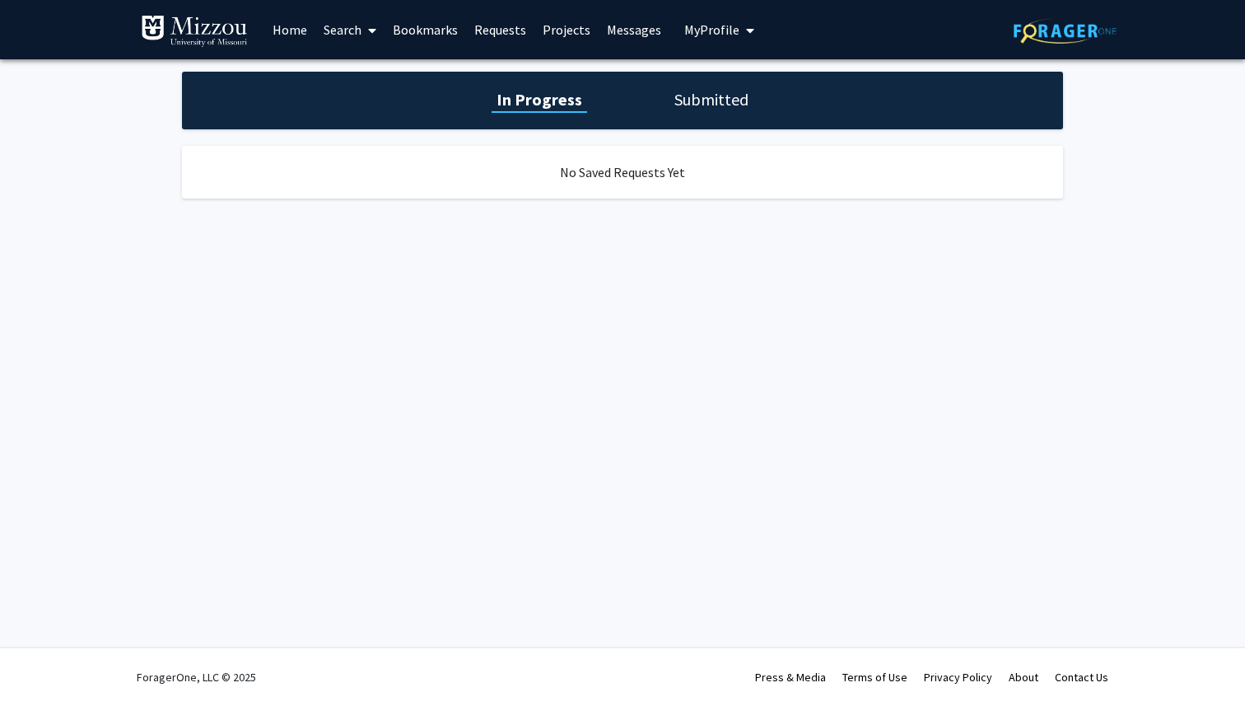
click at [440, 24] on link "Bookmarks" at bounding box center [426, 30] width 82 height 58
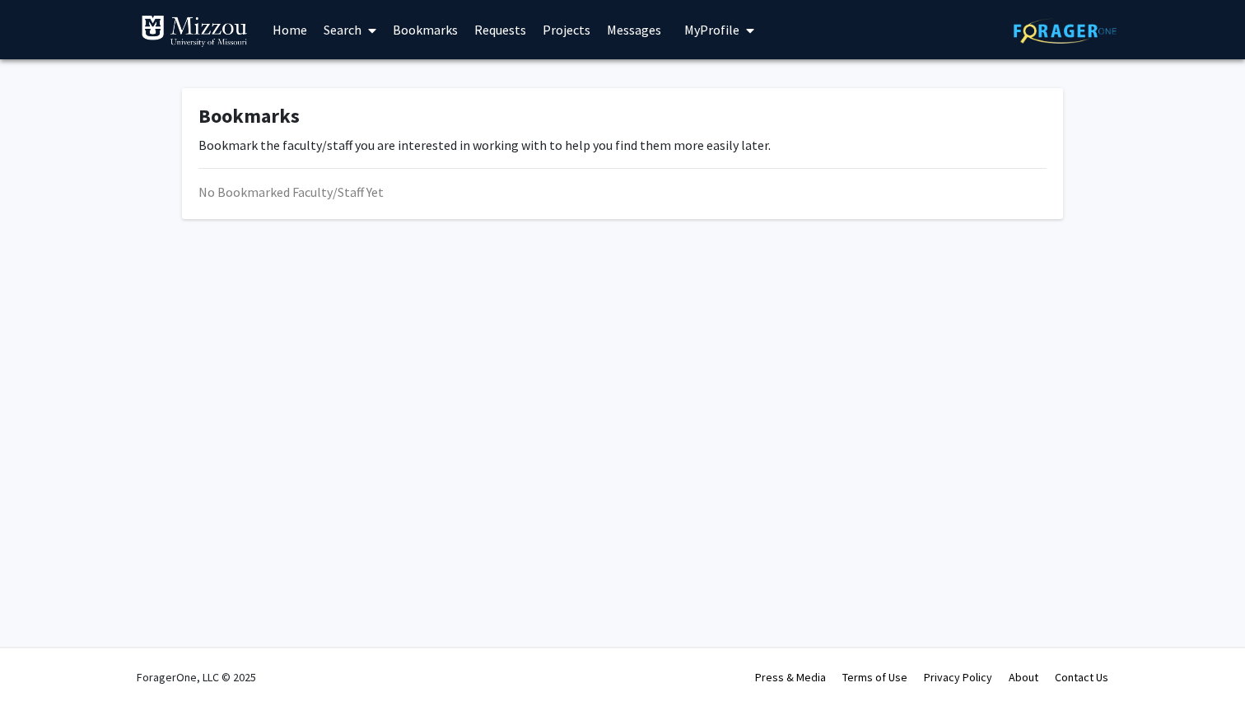
click at [370, 28] on icon at bounding box center [372, 30] width 8 height 13
click at [384, 74] on span "Faculty/Staff" at bounding box center [375, 75] width 121 height 33
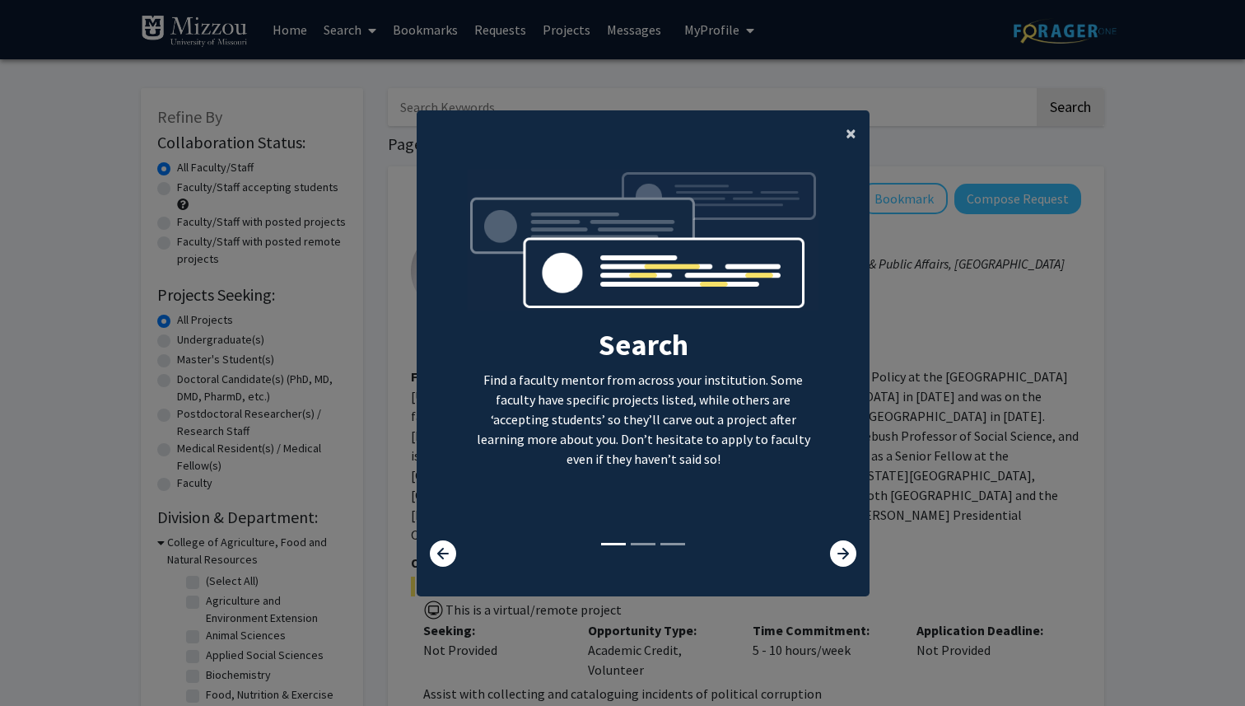
click at [848, 132] on span "×" at bounding box center [851, 133] width 11 height 26
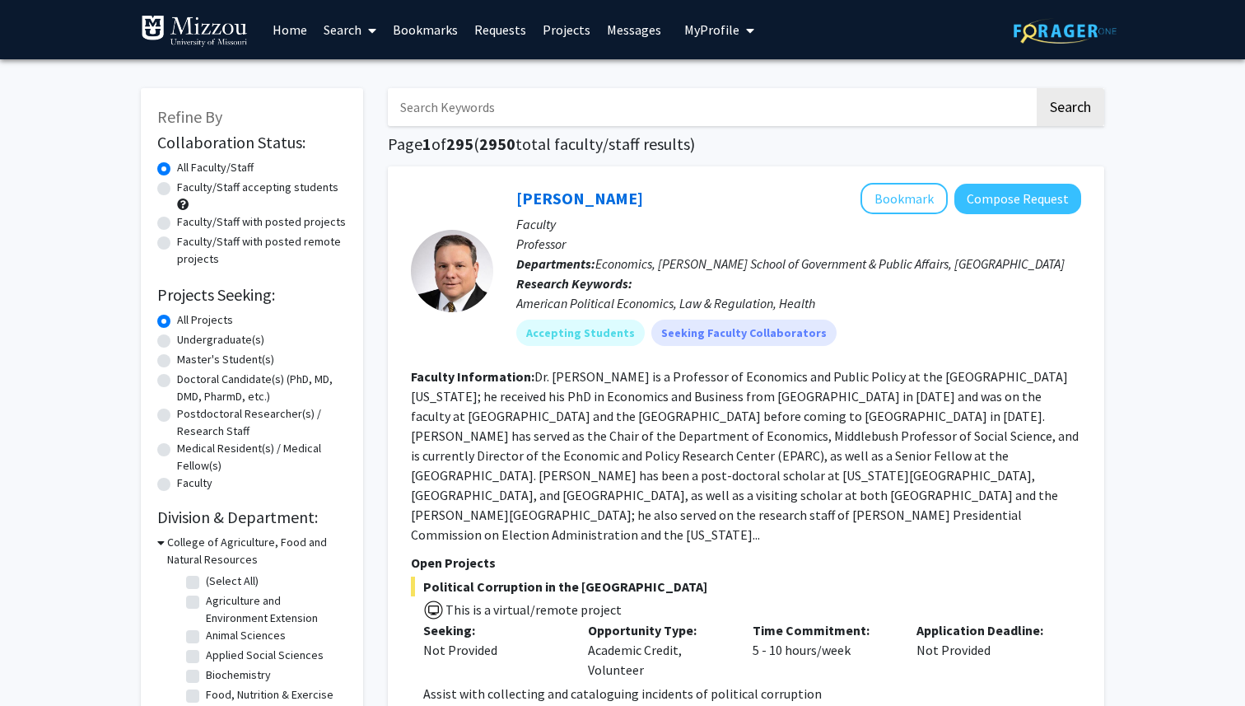
click at [336, 29] on link "Search" at bounding box center [349, 30] width 69 height 58
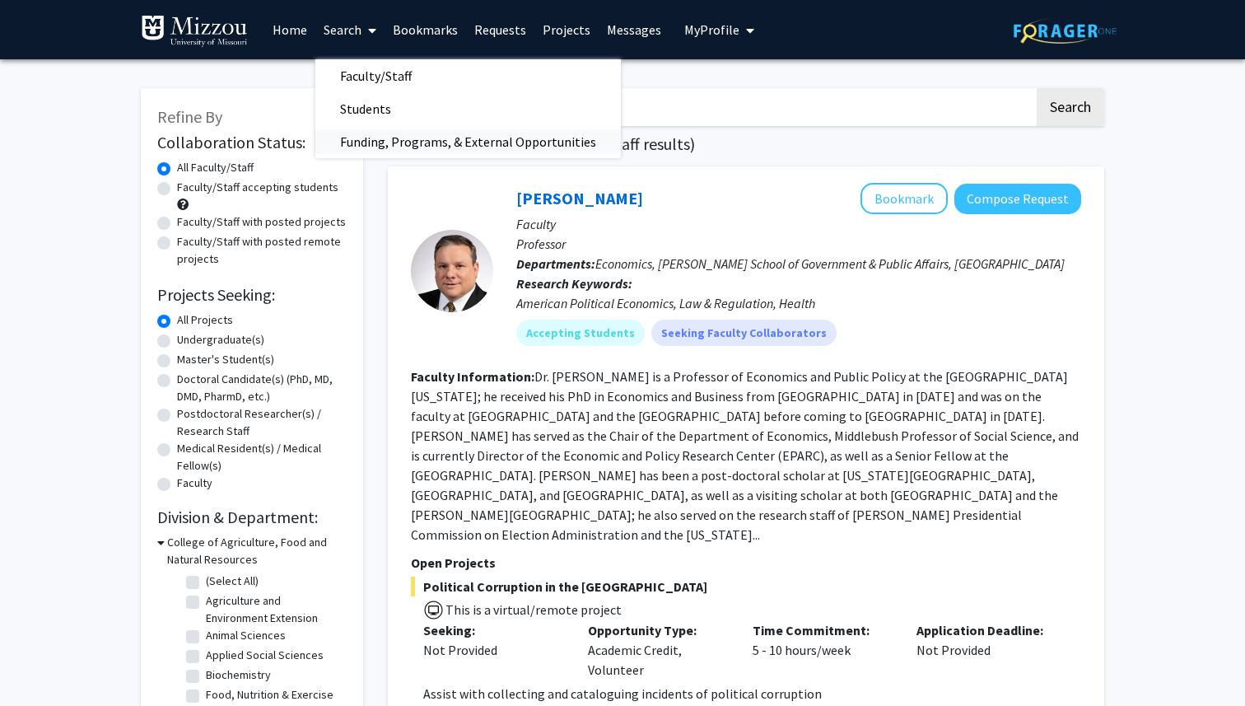
click at [385, 144] on span "Funding, Programs, & External Opportunities" at bounding box center [468, 141] width 306 height 33
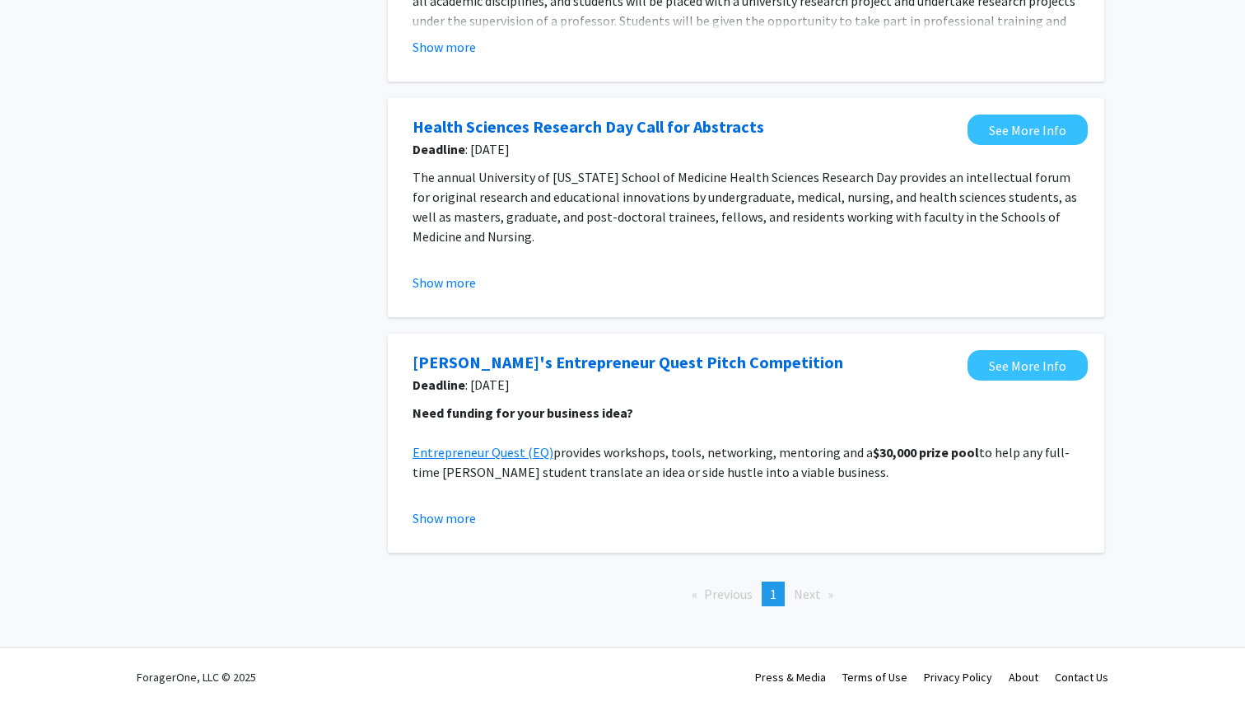
scroll to position [721, 0]
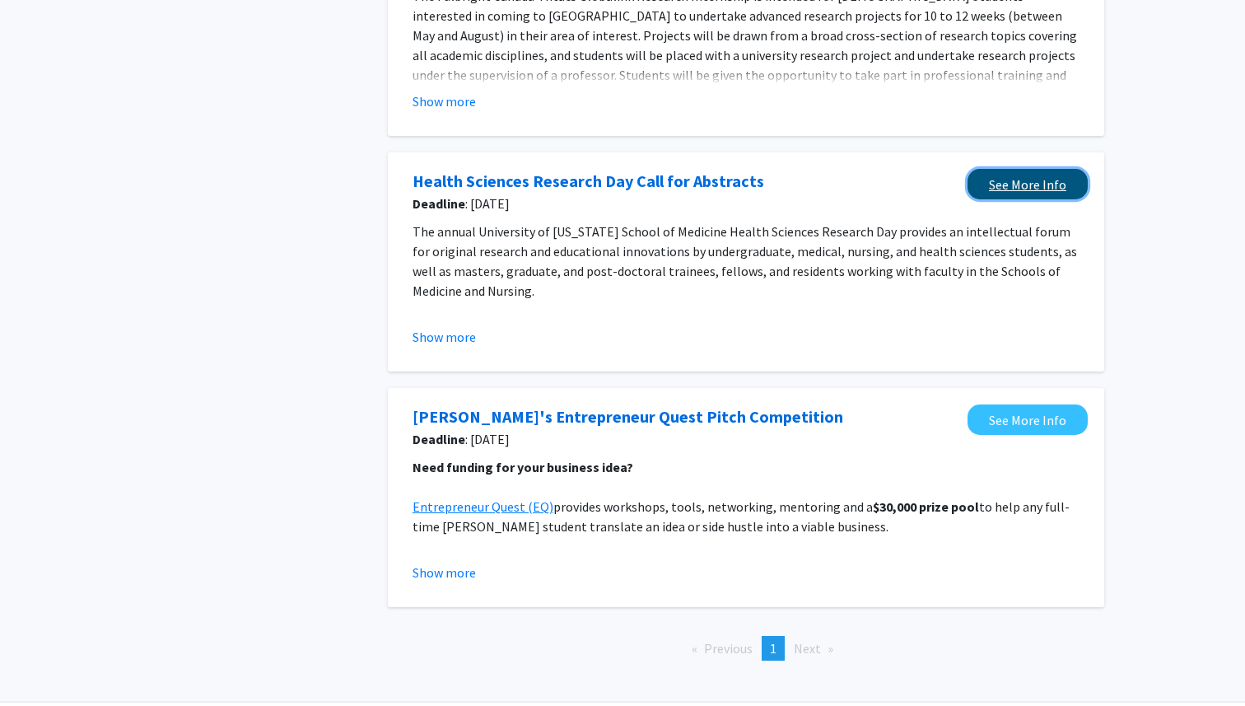
click at [1033, 186] on link "See More Info" at bounding box center [1028, 184] width 120 height 30
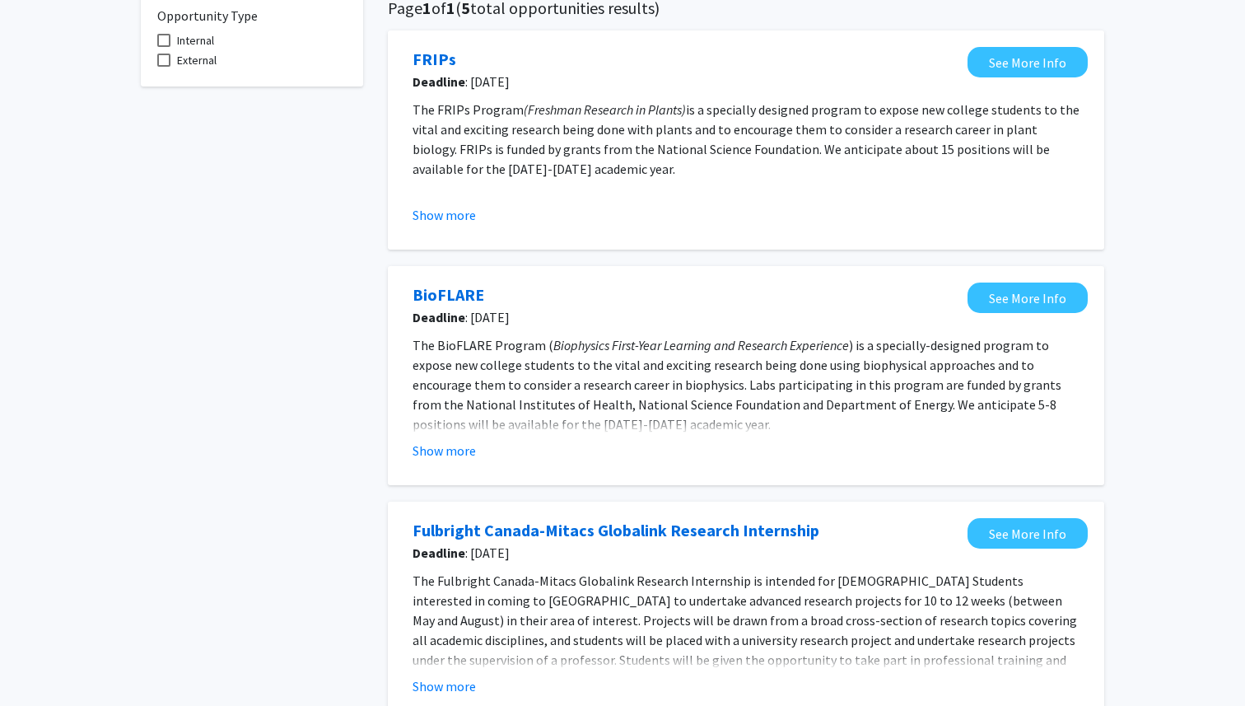
scroll to position [166, 0]
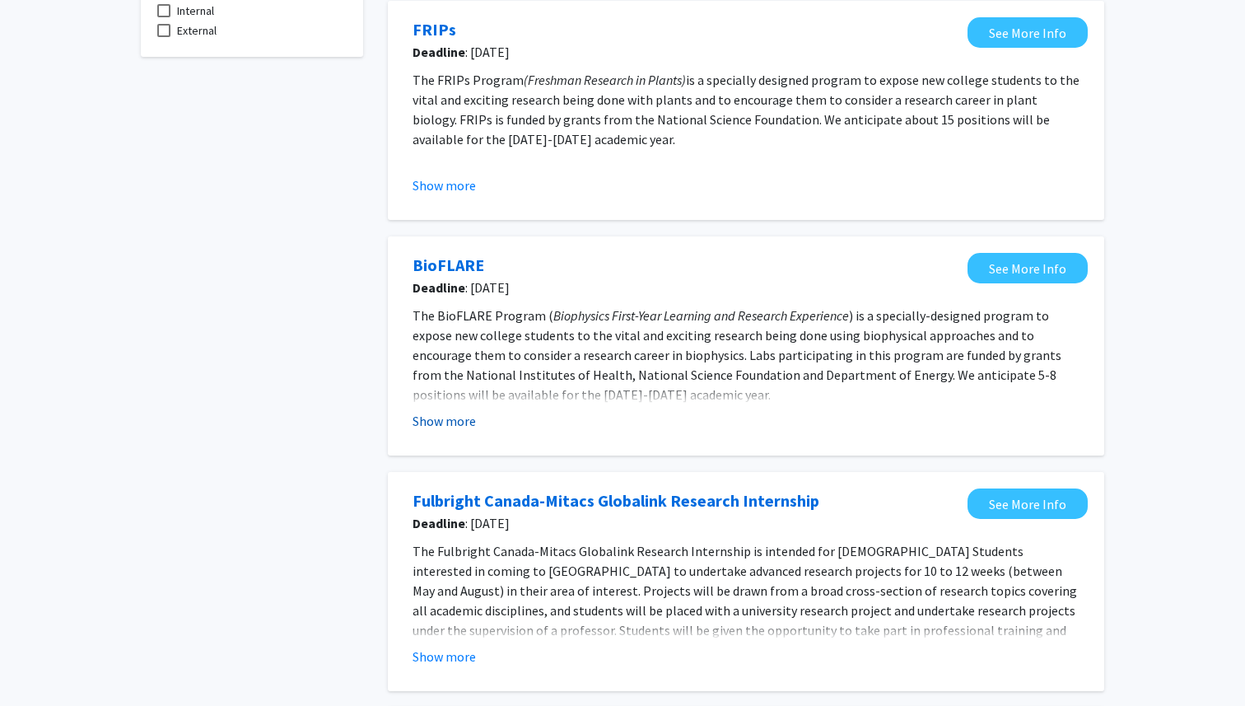
click at [456, 424] on button "Show more" at bounding box center [444, 421] width 63 height 20
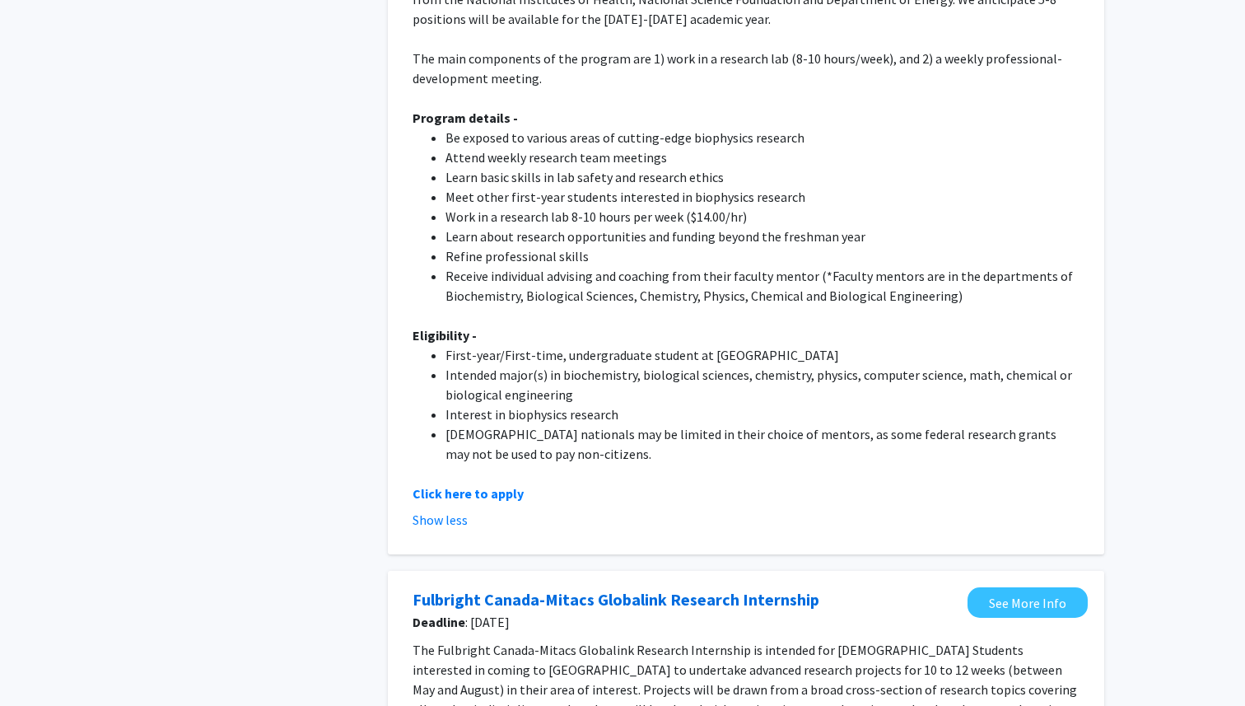
scroll to position [543, 0]
click at [492, 492] on strong "Click here to apply" at bounding box center [468, 491] width 111 height 16
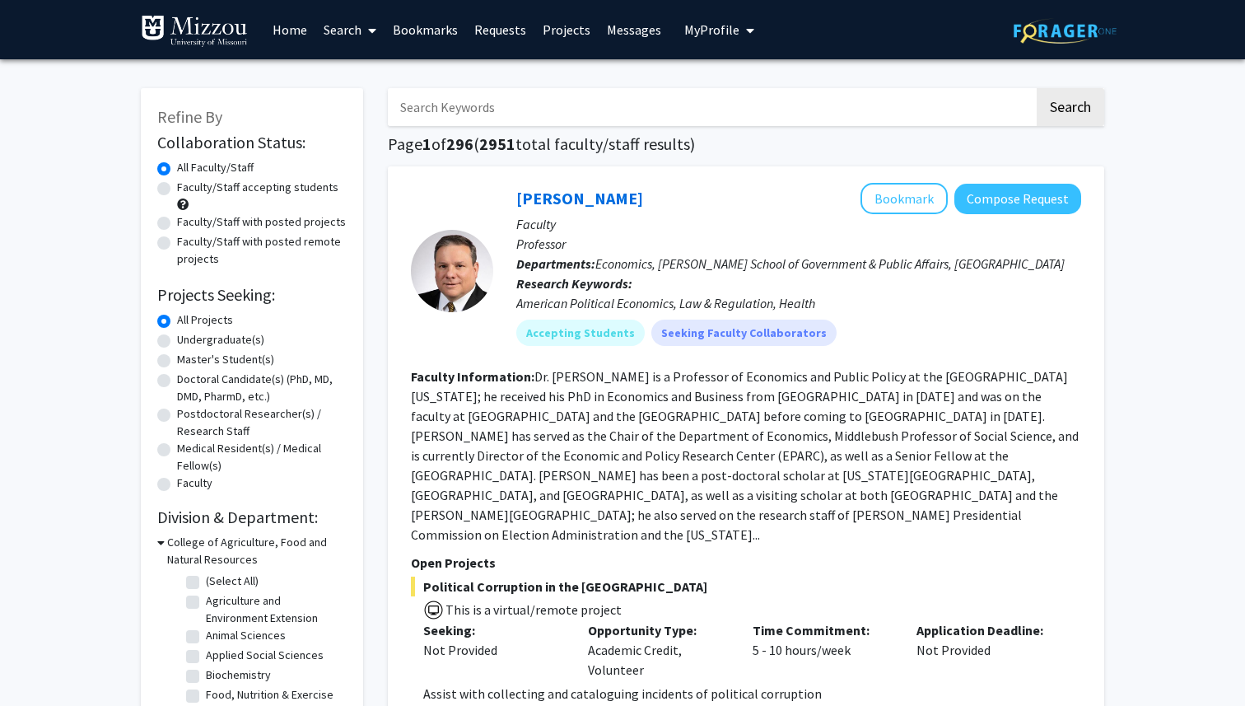
click at [177, 185] on label "Faculty/Staff accepting students" at bounding box center [257, 187] width 161 height 17
click at [177, 185] on input "Faculty/Staff accepting students" at bounding box center [182, 184] width 11 height 11
radio input "true"
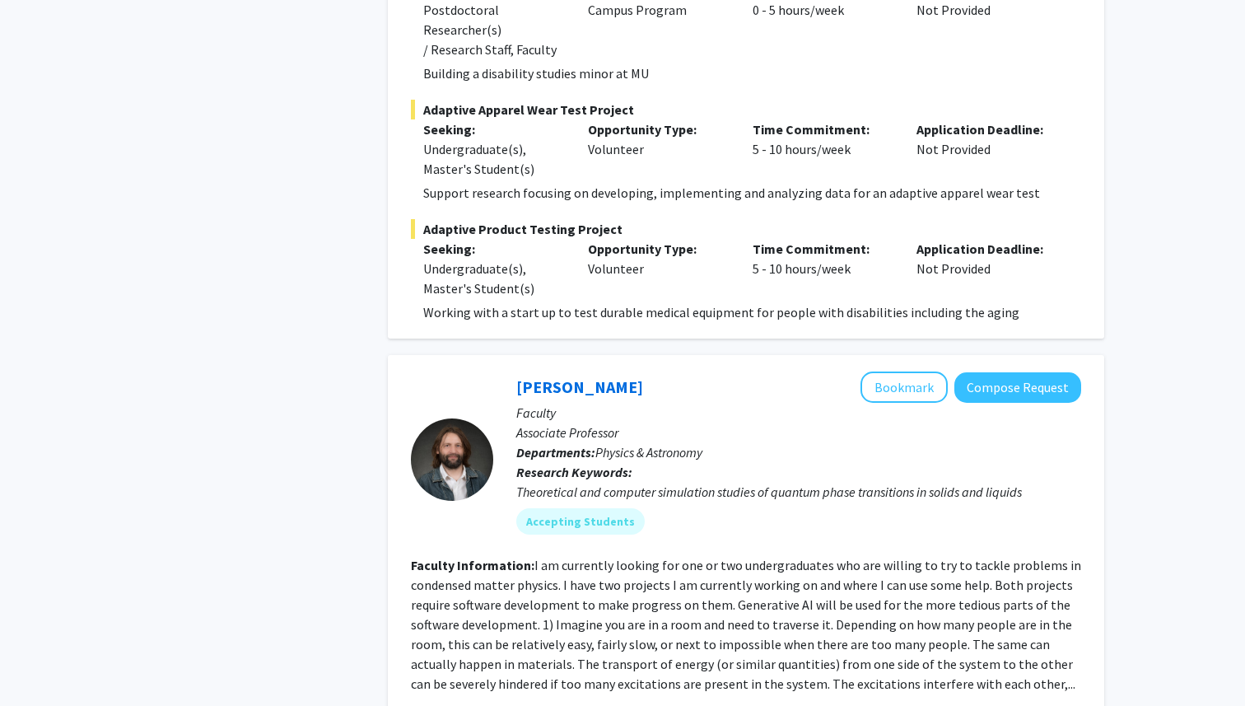
scroll to position [6920, 0]
